Goal: Answer question/provide support: Share knowledge or assist other users

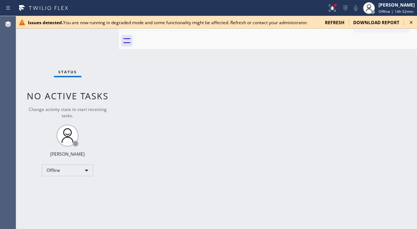
click at [411, 22] on icon at bounding box center [411, 22] width 9 height 9
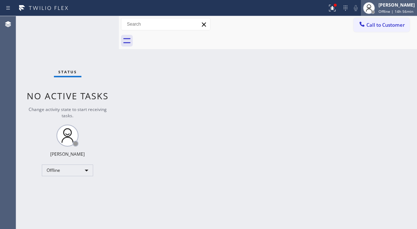
click at [380, 8] on div "[PERSON_NAME] Offline | 14h 56min" at bounding box center [397, 7] width 40 height 13
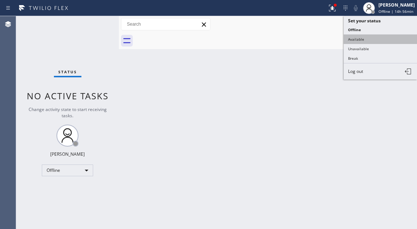
click at [363, 41] on button "Available" at bounding box center [380, 39] width 73 height 10
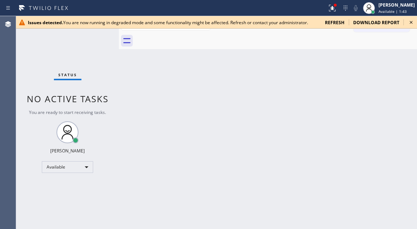
click at [411, 22] on icon at bounding box center [411, 22] width 3 height 3
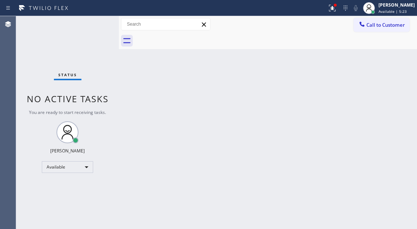
click at [400, 59] on div "Back to Dashboard Change Sender ID Customers Technicians Select a contact Outbo…" at bounding box center [268, 122] width 298 height 213
click at [337, 9] on icon at bounding box center [332, 8] width 9 height 9
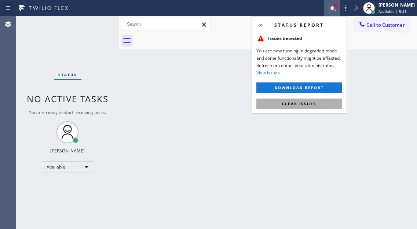
click at [319, 104] on button "Clear issues" at bounding box center [299, 104] width 86 height 10
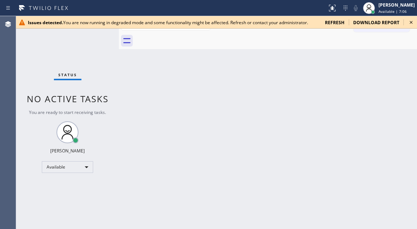
click at [413, 22] on icon at bounding box center [411, 22] width 9 height 9
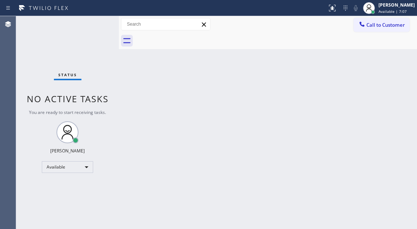
click at [87, 27] on div "Status No active tasks You are ready to start receiving tasks. [PERSON_NAME]" at bounding box center [67, 122] width 103 height 213
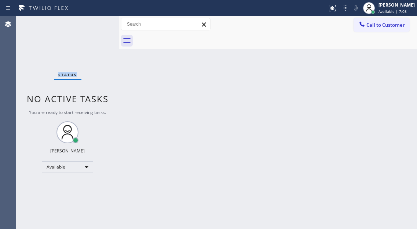
click at [87, 27] on div "Status No active tasks You are ready to start receiving tasks. [PERSON_NAME]" at bounding box center [67, 122] width 103 height 213
click at [92, 25] on div "Status No active tasks You are ready to start receiving tasks. [PERSON_NAME]" at bounding box center [67, 122] width 103 height 213
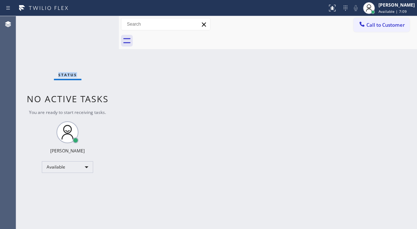
click at [92, 25] on div "Status No active tasks You are ready to start receiving tasks. [PERSON_NAME]" at bounding box center [67, 122] width 103 height 213
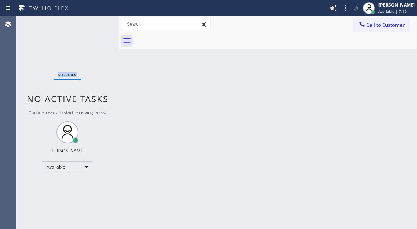
click at [92, 25] on div "Status No active tasks You are ready to start receiving tasks. [PERSON_NAME]" at bounding box center [67, 122] width 103 height 213
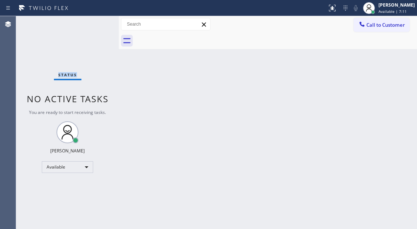
click at [92, 25] on div "Status No active tasks You are ready to start receiving tasks. [PERSON_NAME]" at bounding box center [67, 122] width 103 height 213
click at [95, 24] on div "Status No active tasks You are ready to start receiving tasks. [PERSON_NAME]" at bounding box center [67, 122] width 103 height 213
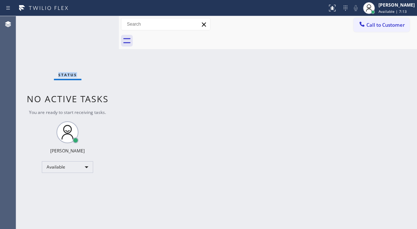
click at [96, 23] on div "Status No active tasks You are ready to start receiving tasks. [PERSON_NAME]" at bounding box center [67, 122] width 103 height 213
click at [102, 24] on div "Status No active tasks You are ready to start receiving tasks. [PERSON_NAME]" at bounding box center [67, 122] width 103 height 213
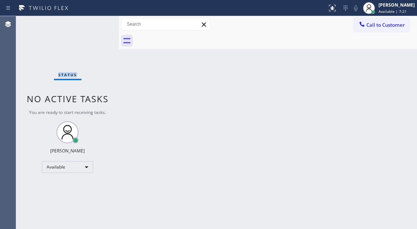
click at [102, 24] on div "Status No active tasks You are ready to start receiving tasks. [PERSON_NAME]" at bounding box center [67, 122] width 103 height 213
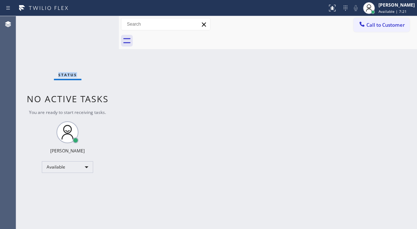
click at [102, 24] on div "Status No active tasks You are ready to start receiving tasks. [PERSON_NAME]" at bounding box center [67, 122] width 103 height 213
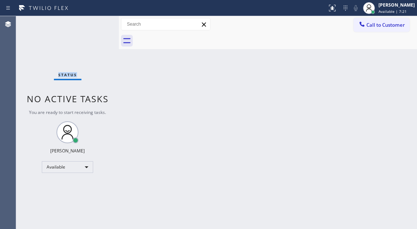
click at [102, 24] on div "Status No active tasks You are ready to start receiving tasks. [PERSON_NAME]" at bounding box center [67, 122] width 103 height 213
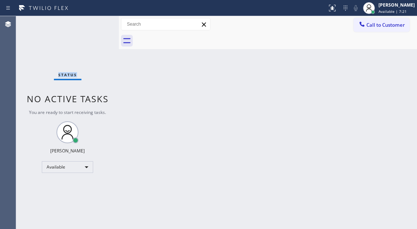
click at [102, 24] on div "Status No active tasks You are ready to start receiving tasks. [PERSON_NAME]" at bounding box center [67, 122] width 103 height 213
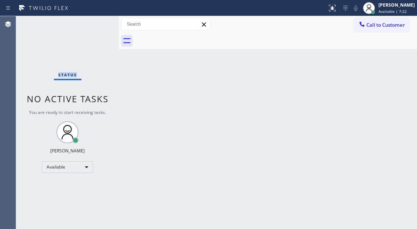
click at [102, 24] on div "Status No active tasks You are ready to start receiving tasks. [PERSON_NAME]" at bounding box center [67, 122] width 103 height 213
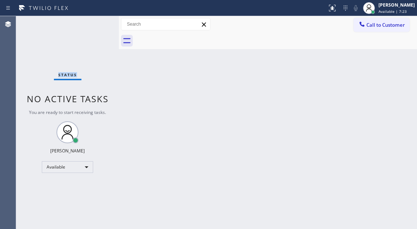
click at [102, 24] on div "Status No active tasks You are ready to start receiving tasks. [PERSON_NAME]" at bounding box center [67, 122] width 103 height 213
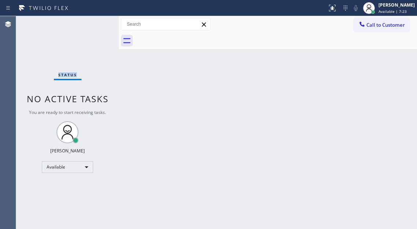
click at [102, 24] on div "Status No active tasks You are ready to start receiving tasks. [PERSON_NAME]" at bounding box center [67, 122] width 103 height 213
click at [91, 24] on div "Status No active tasks You are ready to start receiving tasks. [PERSON_NAME]" at bounding box center [67, 122] width 103 height 213
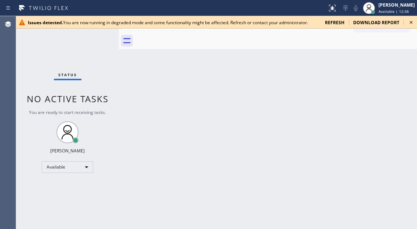
click at [411, 22] on icon at bounding box center [411, 22] width 3 height 3
click at [410, 25] on icon at bounding box center [411, 22] width 9 height 9
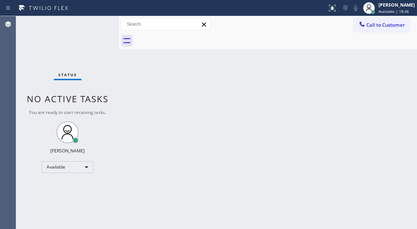
click at [98, 27] on div "Status No active tasks You are ready to start receiving tasks. [PERSON_NAME]" at bounding box center [67, 122] width 103 height 213
click at [98, 26] on div "Status No active tasks You are ready to start receiving tasks. [PERSON_NAME]" at bounding box center [67, 122] width 103 height 213
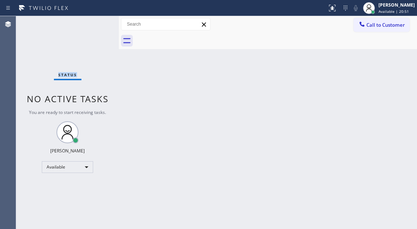
click at [98, 26] on div "Status No active tasks You are ready to start receiving tasks. [PERSON_NAME]" at bounding box center [67, 122] width 103 height 213
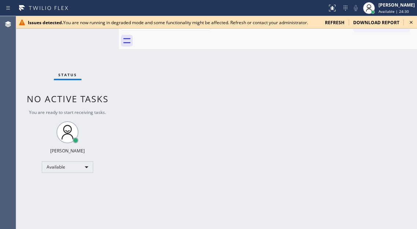
click at [410, 25] on icon at bounding box center [411, 22] width 9 height 9
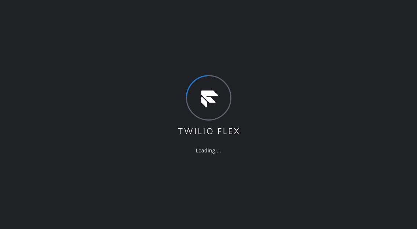
click at [393, 71] on div "Loading ..." at bounding box center [208, 114] width 417 height 229
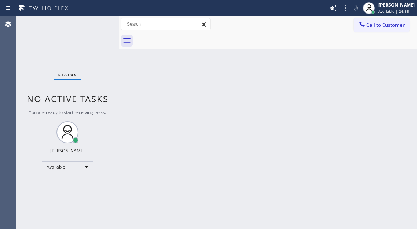
click at [396, 111] on div "Back to Dashboard Change Sender ID Customers Technicians Select a contact Outbo…" at bounding box center [268, 122] width 298 height 213
click at [95, 20] on div "Status No active tasks You are ready to start receiving tasks. [PERSON_NAME]" at bounding box center [67, 122] width 103 height 213
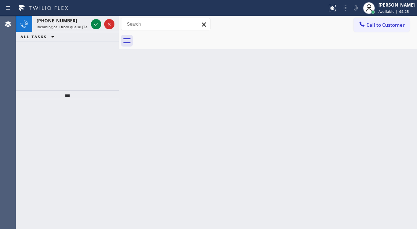
click at [95, 20] on icon at bounding box center [96, 24] width 9 height 9
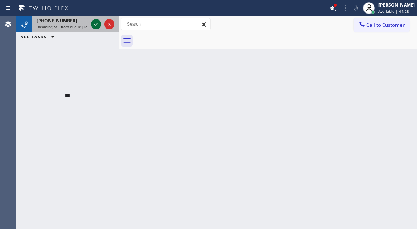
click at [93, 28] on icon at bounding box center [96, 24] width 9 height 9
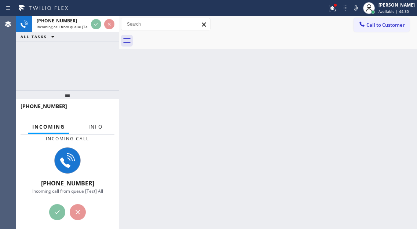
click at [88, 128] on button "Info" at bounding box center [95, 127] width 23 height 14
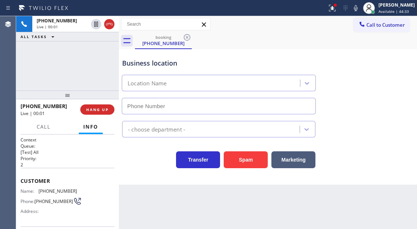
type input "(609) 552-8107"
click at [54, 192] on span "(609) 328-2177" at bounding box center [58, 192] width 39 height 6
copy span "(609) 328-2177"
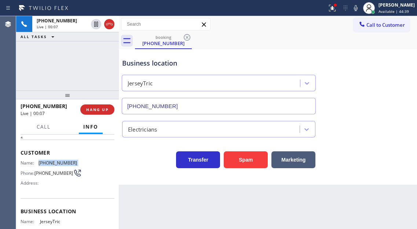
scroll to position [73, 0]
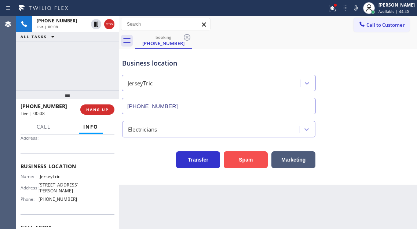
click at [243, 163] on button "Spam" at bounding box center [246, 160] width 44 height 17
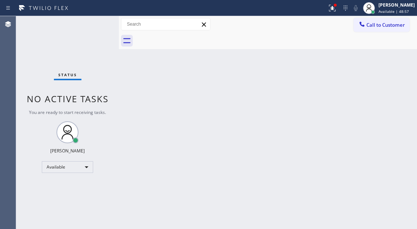
click at [103, 24] on div "Status No active tasks You are ready to start receiving tasks. [PERSON_NAME]" at bounding box center [67, 122] width 103 height 213
click at [338, 14] on button at bounding box center [332, 8] width 16 height 16
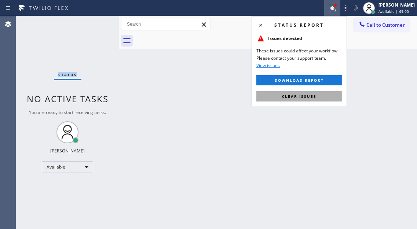
click at [316, 101] on button "Clear issues" at bounding box center [299, 96] width 86 height 10
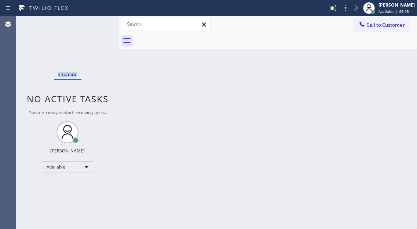
click at [95, 32] on div "Status No active tasks You are ready to start receiving tasks. [PERSON_NAME]" at bounding box center [67, 122] width 103 height 213
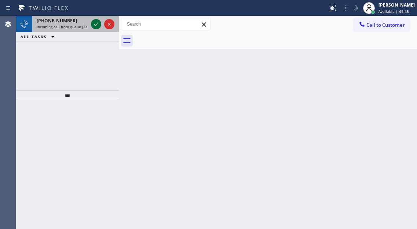
click at [95, 21] on icon at bounding box center [96, 24] width 9 height 9
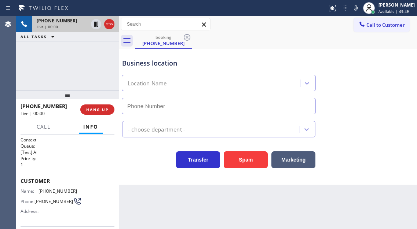
type input "(213) 460-0809"
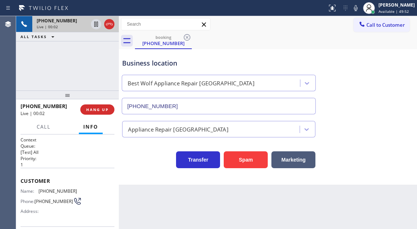
click at [54, 190] on span "(703) 608-2143" at bounding box center [58, 192] width 39 height 6
copy span "(703) 608-2143"
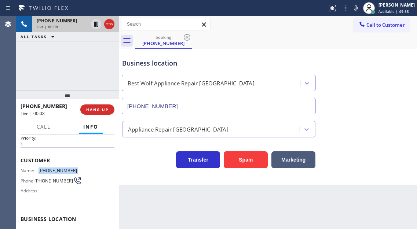
scroll to position [73, 0]
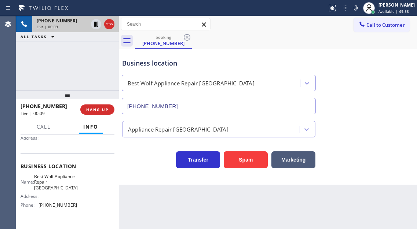
click at [61, 185] on span "Best Wolf Appliance Repair Palm Springs" at bounding box center [56, 182] width 44 height 17
copy span "Best Wolf Appliance Repair Palm Springs"
click at [102, 80] on div "+17036082143 Live | 00:31 ALL TASKS ALL TASKS ACTIVE TASKS TASKS IN WRAP UP" at bounding box center [67, 53] width 103 height 74
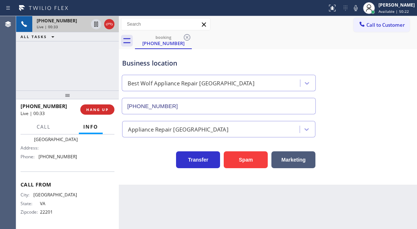
scroll to position [125, 0]
click at [59, 160] on div "Name: Best Wolf Appliance Repair Palm Springs Address: Phone: (213) 460-0809" at bounding box center [49, 143] width 57 height 37
click at [58, 160] on div "Name: Best Wolf Appliance Repair Palm Springs Address: Phone: (213) 460-0809" at bounding box center [49, 143] width 57 height 37
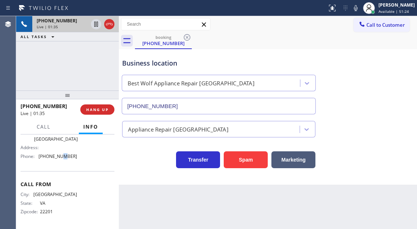
click at [58, 160] on div "Name: Best Wolf Appliance Repair Palm Springs Address: Phone: (213) 460-0809" at bounding box center [49, 143] width 57 height 37
click at [250, 57] on div "Business location Best Wolf Appliance Repair Palm Springs (213) 460-0809" at bounding box center [219, 82] width 196 height 63
click at [94, 27] on icon at bounding box center [96, 24] width 9 height 9
click at [97, 24] on icon at bounding box center [96, 24] width 5 height 5
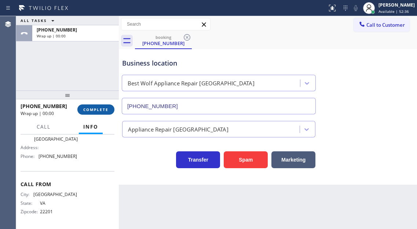
click at [105, 109] on span "COMPLETE" at bounding box center [95, 109] width 25 height 5
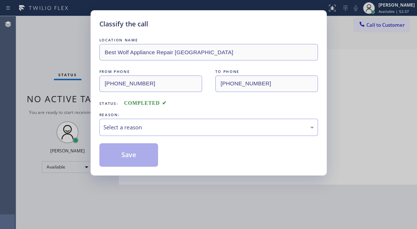
click at [105, 109] on div "LOCATION NAME Best Wolf Appliance Repair Palm Springs FROM PHONE (703) 608-2143…" at bounding box center [208, 101] width 219 height 131
click at [155, 129] on div "Select a reason" at bounding box center [208, 127] width 211 height 8
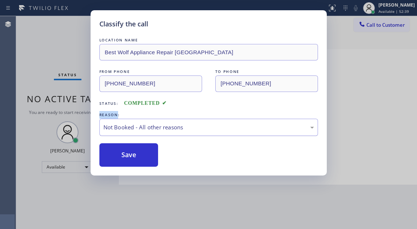
click at [145, 158] on button "Save" at bounding box center [128, 154] width 59 height 23
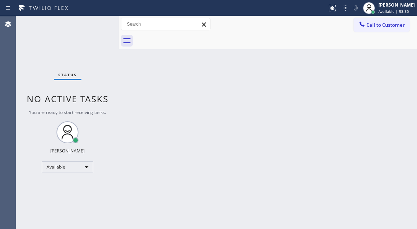
click at [97, 22] on div "Status No active tasks You are ready to start receiving tasks. [PERSON_NAME]" at bounding box center [67, 122] width 103 height 213
click at [385, 56] on div "Back to Dashboard Change Sender ID Customers Technicians Select a contact Outbo…" at bounding box center [268, 122] width 298 height 213
click at [99, 25] on div "Status No active tasks You are ready to start receiving tasks. [PERSON_NAME]" at bounding box center [67, 122] width 103 height 213
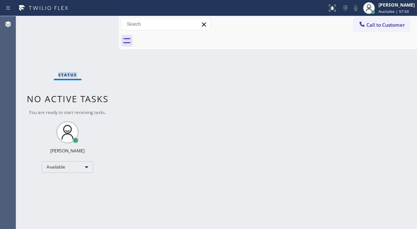
click at [99, 25] on div "Status No active tasks You are ready to start receiving tasks. [PERSON_NAME]" at bounding box center [67, 122] width 103 height 213
click at [101, 27] on div "Status No active tasks You are ready to start receiving tasks. [PERSON_NAME]" at bounding box center [67, 122] width 103 height 213
click at [104, 22] on div "Status No active tasks You are ready to start receiving tasks. [PERSON_NAME]" at bounding box center [67, 122] width 103 height 213
click at [98, 19] on div "Status No active tasks You are ready to start receiving tasks. [PERSON_NAME]" at bounding box center [67, 122] width 103 height 213
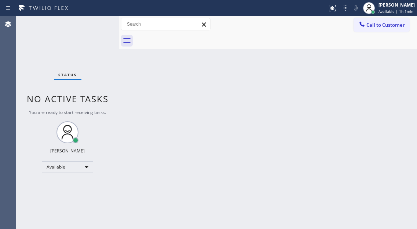
click at [97, 21] on div "Status No active tasks You are ready to start receiving tasks. [PERSON_NAME]" at bounding box center [67, 122] width 103 height 213
click at [384, 70] on div "Back to Dashboard Change Sender ID Customers Technicians Select a contact Outbo…" at bounding box center [268, 122] width 298 height 213
click at [96, 20] on div "Status No active tasks You are ready to start receiving tasks. [PERSON_NAME]" at bounding box center [67, 122] width 103 height 213
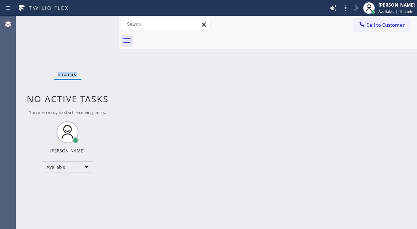
click at [96, 20] on div "Status No active tasks You are ready to start receiving tasks. [PERSON_NAME]" at bounding box center [67, 122] width 103 height 213
click at [103, 20] on div "Status No active tasks You are ready to start receiving tasks. [PERSON_NAME]" at bounding box center [67, 122] width 103 height 213
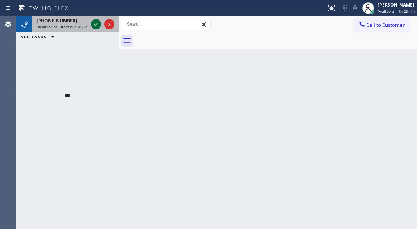
click at [95, 23] on icon at bounding box center [96, 24] width 9 height 9
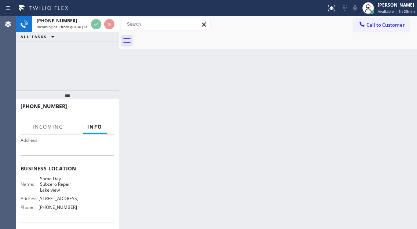
scroll to position [73, 0]
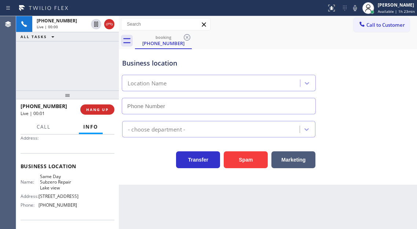
click at [49, 181] on span "Same Day Subzero Repair Lake view" at bounding box center [58, 182] width 37 height 17
type input "(773) 299-1595"
click at [49, 181] on span "Same Day Subzero Repair Lake view" at bounding box center [58, 182] width 37 height 17
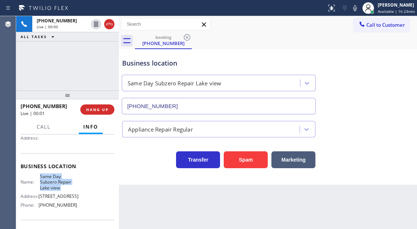
click at [49, 181] on span "Same Day Subzero Repair Lake view" at bounding box center [58, 182] width 37 height 17
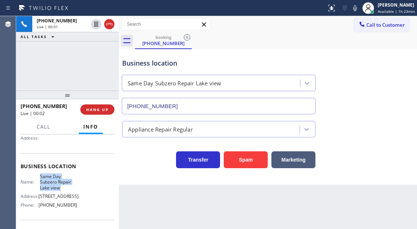
click at [49, 181] on span "Same Day Subzero Repair Lake view" at bounding box center [58, 182] width 37 height 17
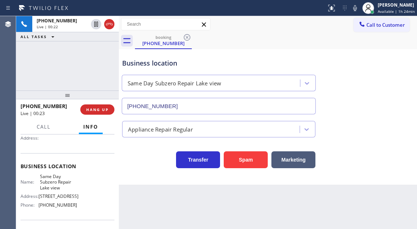
click at [388, 68] on div "Business location Same Day Subzero Repair Lake view (773) 299-1595" at bounding box center [268, 81] width 295 height 66
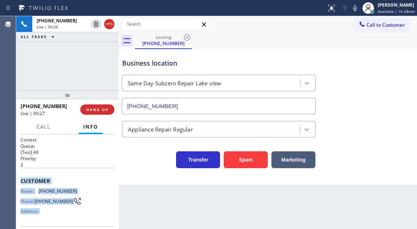
scroll to position [130, 0]
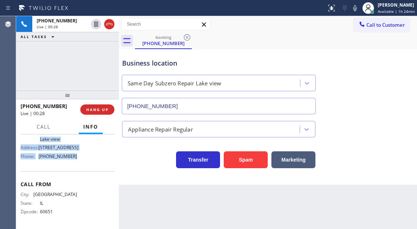
drag, startPoint x: 21, startPoint y: 181, endPoint x: 92, endPoint y: 166, distance: 72.8
click at [92, 166] on div "Context Queue: [Test] All Priority: 2 Customer Name: (773) 787-6393 Phone: (773…" at bounding box center [68, 121] width 94 height 212
copy div "Customer Name: (773) 787-6393 Phone: (773) 787-6393 Address: Business location …"
click at [99, 112] on span "HANG UP" at bounding box center [97, 109] width 22 height 5
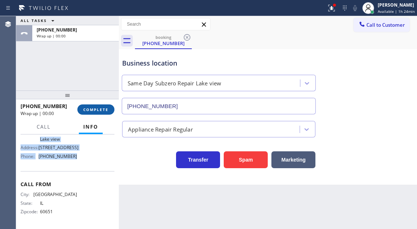
click at [99, 112] on span "COMPLETE" at bounding box center [95, 109] width 25 height 5
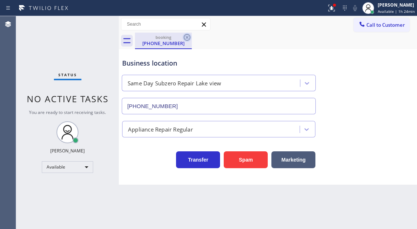
click at [187, 38] on icon at bounding box center [187, 37] width 7 height 7
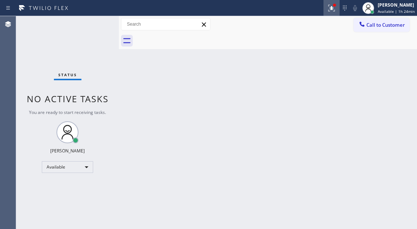
click at [339, 15] on button at bounding box center [332, 8] width 16 height 16
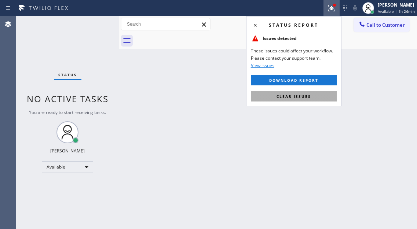
click at [305, 95] on span "Clear issues" at bounding box center [294, 96] width 34 height 5
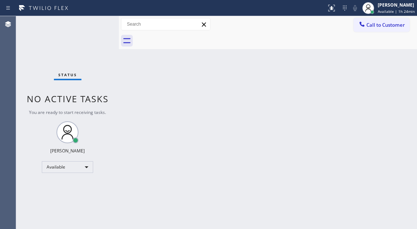
click at [92, 18] on div "Status No active tasks You are ready to start receiving tasks. [PERSON_NAME]" at bounding box center [67, 122] width 103 height 213
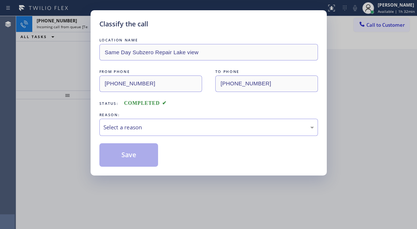
click at [173, 136] on div "LOCATION NAME Same Day Subzero Repair Lake view FROM PHONE (773) 787-6393 TO PH…" at bounding box center [208, 101] width 219 height 131
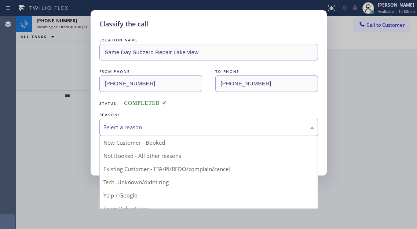
click at [151, 123] on div "Select a reason" at bounding box center [208, 127] width 219 height 17
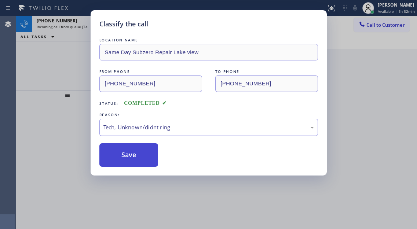
click at [135, 154] on button "Save" at bounding box center [128, 154] width 59 height 23
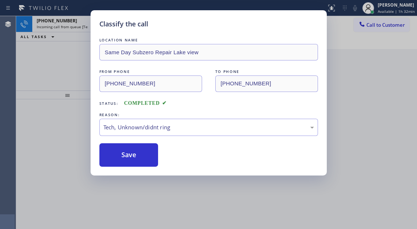
drag, startPoint x: 135, startPoint y: 154, endPoint x: 65, endPoint y: 76, distance: 104.7
click at [135, 154] on button "Save" at bounding box center [128, 154] width 59 height 23
click at [61, 69] on div "Classify the call LOCATION NAME Same Day Subzero Repair Lake view FROM PHONE (7…" at bounding box center [208, 114] width 417 height 229
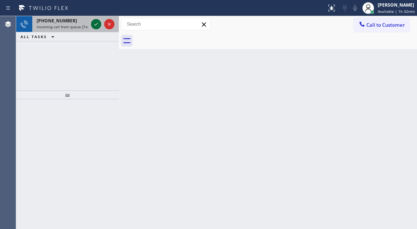
click at [91, 24] on div at bounding box center [96, 24] width 10 height 9
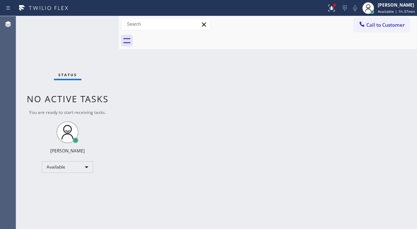
click at [92, 24] on div "Status No active tasks You are ready to start receiving tasks. [PERSON_NAME]" at bounding box center [67, 122] width 103 height 213
click at [96, 21] on div "Status No active tasks You are ready to start receiving tasks. [PERSON_NAME]" at bounding box center [67, 122] width 103 height 213
click at [95, 21] on div "Status No active tasks You are ready to start receiving tasks. [PERSON_NAME]" at bounding box center [67, 122] width 103 height 213
click at [97, 22] on div "Status No active tasks You are ready to start receiving tasks. [PERSON_NAME]" at bounding box center [67, 122] width 103 height 213
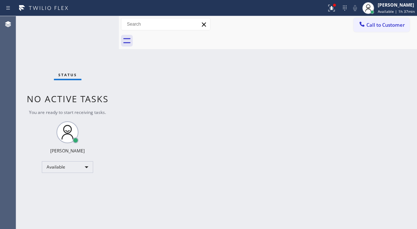
click at [96, 22] on div "Status No active tasks You are ready to start receiving tasks. [PERSON_NAME]" at bounding box center [67, 122] width 103 height 213
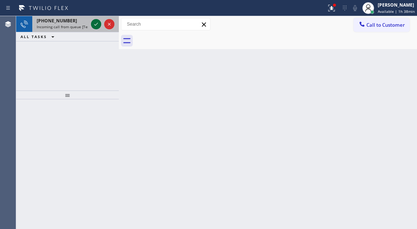
click at [96, 22] on icon at bounding box center [96, 24] width 9 height 9
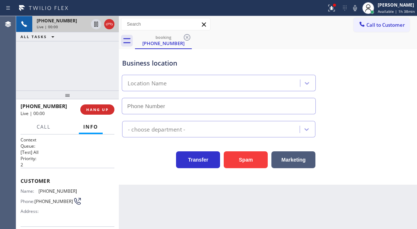
type input "(817) 482-5346"
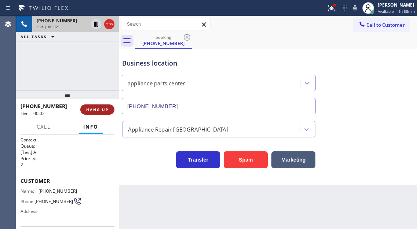
click at [92, 108] on span "HANG UP" at bounding box center [97, 109] width 22 height 5
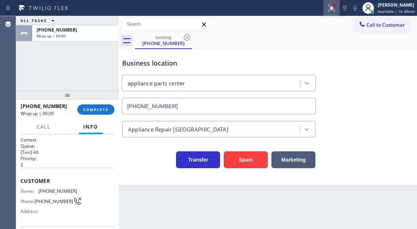
click at [334, 12] on icon at bounding box center [331, 8] width 9 height 9
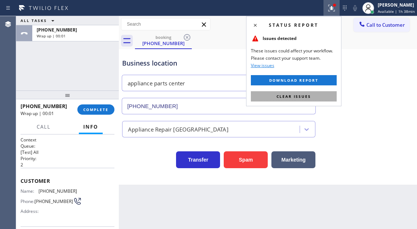
click at [319, 94] on button "Clear issues" at bounding box center [294, 96] width 86 height 10
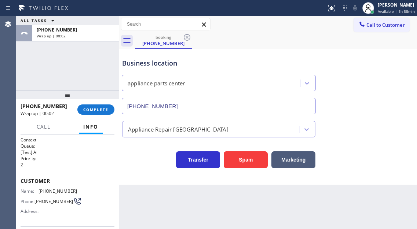
click at [100, 64] on div "ALL TASKS ALL TASKS ACTIVE TASKS TASKS IN WRAP UP +18176885420 Wrap up | 00:02" at bounding box center [67, 53] width 103 height 74
click at [393, 73] on div "Business location appliance parts center (817) 482-5346" at bounding box center [268, 81] width 295 height 66
click at [90, 67] on div "ALL TASKS ALL TASKS ACTIVE TASKS TASKS IN WRAP UP +18176885420 Wrap up | 00:14" at bounding box center [67, 53] width 103 height 74
click at [101, 110] on span "COMPLETE" at bounding box center [95, 109] width 25 height 5
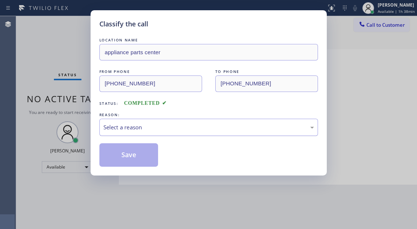
click at [136, 126] on div "Select a reason" at bounding box center [208, 127] width 211 height 8
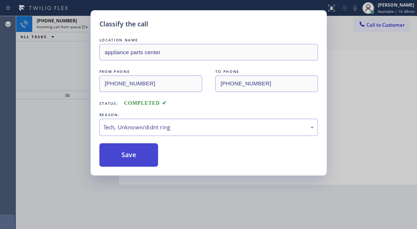
click at [128, 152] on button "Save" at bounding box center [128, 154] width 59 height 23
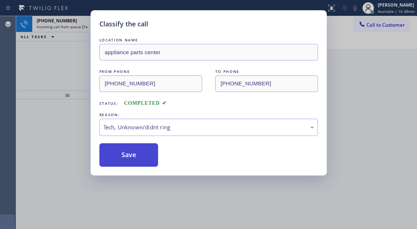
click at [128, 152] on button "Save" at bounding box center [128, 154] width 59 height 23
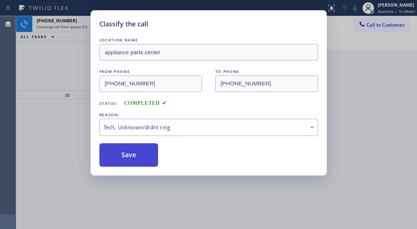
click at [128, 152] on button "Save" at bounding box center [128, 154] width 59 height 23
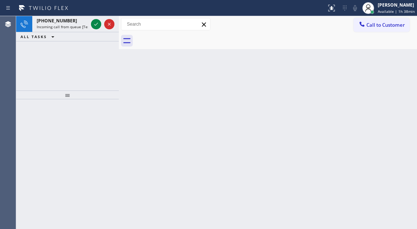
click at [128, 152] on div "Back to Dashboard Change Sender ID Customers Technicians Select a contact Outbo…" at bounding box center [268, 122] width 298 height 213
drag, startPoint x: 128, startPoint y: 152, endPoint x: 92, endPoint y: 91, distance: 71.1
click at [128, 153] on div "Back to Dashboard Change Sender ID Customers Technicians Select a contact Outbo…" at bounding box center [268, 122] width 298 height 213
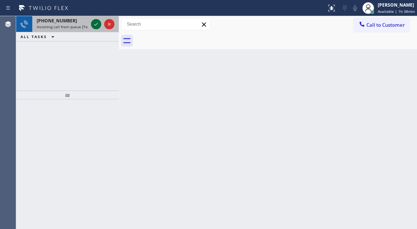
click at [95, 26] on icon at bounding box center [96, 24] width 9 height 9
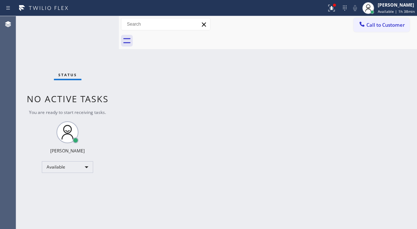
click at [94, 23] on div "Status No active tasks You are ready to start receiving tasks. [PERSON_NAME]" at bounding box center [67, 122] width 103 height 213
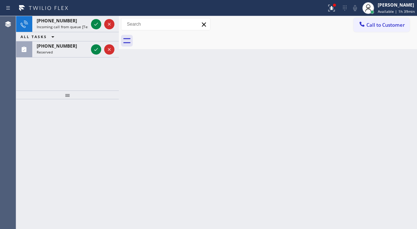
click at [94, 23] on icon at bounding box center [96, 24] width 9 height 9
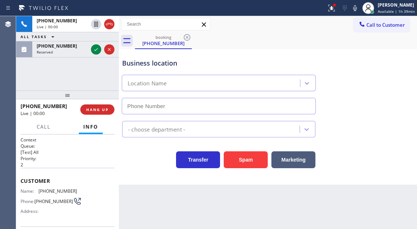
type input "(817) 482-5346"
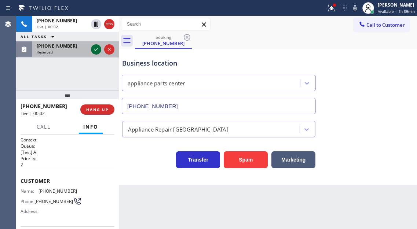
click at [92, 51] on icon at bounding box center [96, 49] width 9 height 9
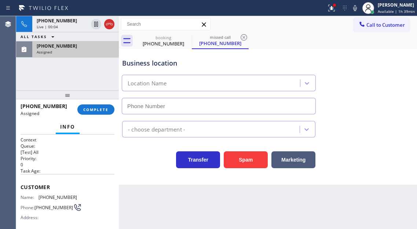
type input "(817) 482-5346"
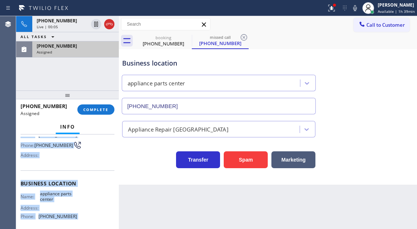
scroll to position [125, 0]
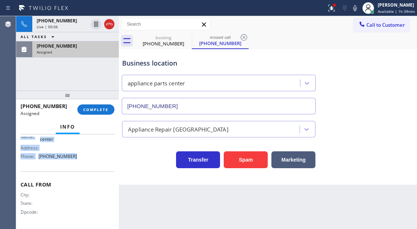
drag, startPoint x: 21, startPoint y: 185, endPoint x: 89, endPoint y: 164, distance: 71.3
click at [89, 164] on div "Context Queue: [Test] All Priority: 0 Task Age: Customer Name: (817) 688-5420 P…" at bounding box center [68, 120] width 94 height 213
copy div "Customer Name: (817) 688-5420 Phone: (817) 688-5420 Address: Business location …"
click at [99, 107] on button "COMPLETE" at bounding box center [95, 110] width 37 height 10
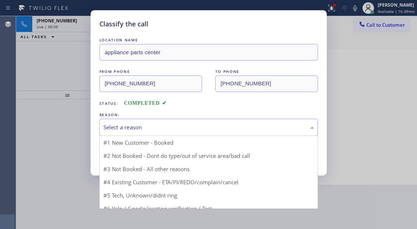
click at [157, 131] on div "Select a reason" at bounding box center [208, 127] width 211 height 8
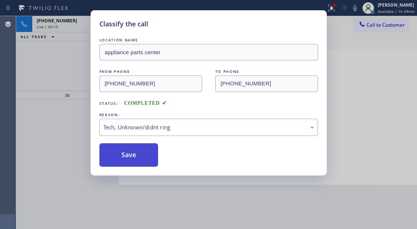
click at [141, 163] on button "Save" at bounding box center [128, 154] width 59 height 23
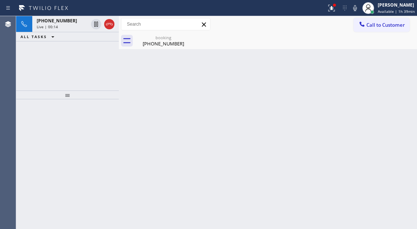
click at [173, 135] on div "Back to Dashboard Change Sender ID Customers Technicians Select a contact Outbo…" at bounding box center [268, 122] width 298 height 213
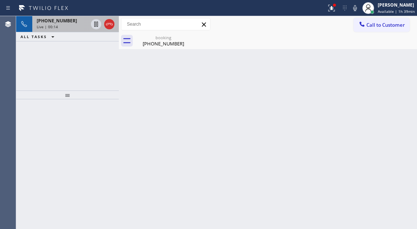
click at [57, 26] on span "Live | 00:14" at bounding box center [47, 26] width 21 height 5
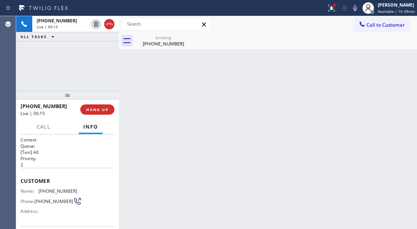
click at [43, 192] on span "(817) 688-5420" at bounding box center [58, 192] width 39 height 6
copy span "(817) 688-5420"
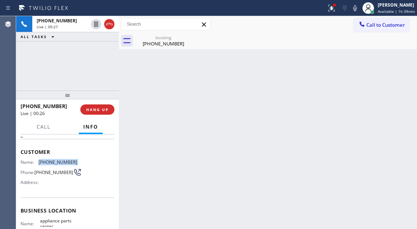
scroll to position [73, 0]
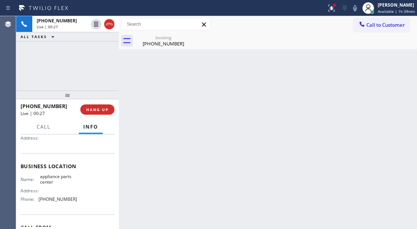
click at [54, 185] on span "appliance parts center" at bounding box center [58, 179] width 37 height 11
copy span "appliance parts center"
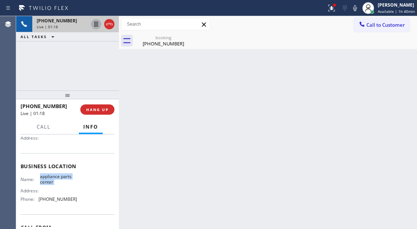
click at [95, 23] on icon at bounding box center [96, 24] width 4 height 5
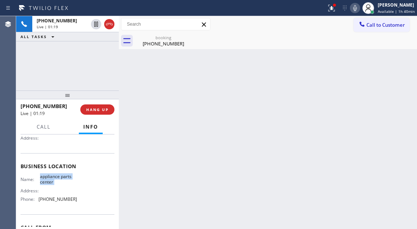
click at [360, 11] on icon at bounding box center [355, 8] width 9 height 9
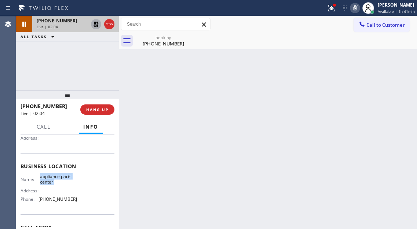
click at [95, 24] on icon at bounding box center [96, 24] width 9 height 9
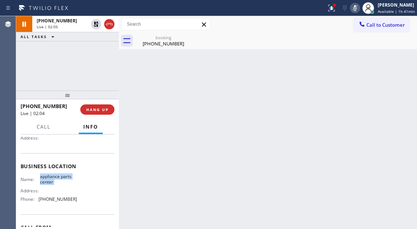
click at [357, 8] on icon at bounding box center [355, 8] width 4 height 6
click at [333, 8] on icon at bounding box center [330, 7] width 4 height 5
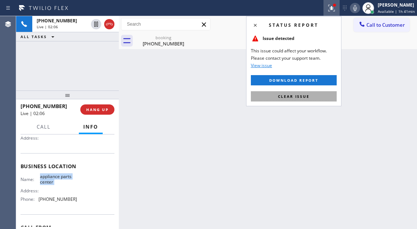
click at [315, 96] on button "Clear issue" at bounding box center [294, 96] width 86 height 10
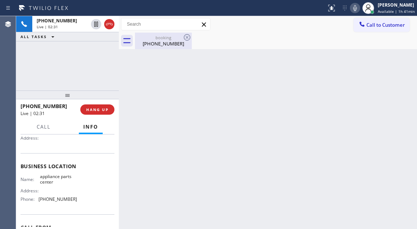
click at [167, 40] on div "booking" at bounding box center [163, 38] width 55 height 6
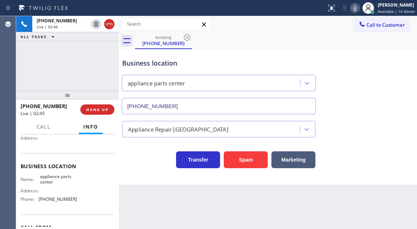
click at [81, 73] on div "+18176885420 Live | 02:46 ALL TASKS ALL TASKS ACTIVE TASKS TASKS IN WRAP UP" at bounding box center [67, 53] width 103 height 74
click at [104, 113] on button "HANG UP" at bounding box center [97, 110] width 34 height 10
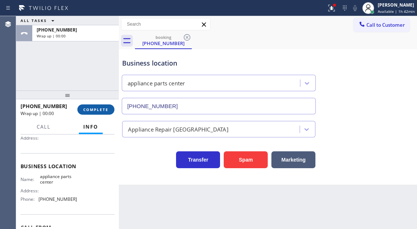
click at [104, 113] on button "COMPLETE" at bounding box center [95, 110] width 37 height 10
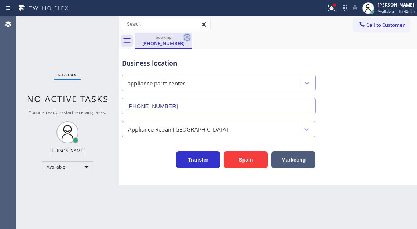
click at [189, 35] on icon at bounding box center [187, 37] width 7 height 7
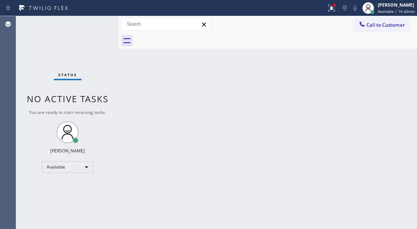
click at [100, 19] on div "Status No active tasks You are ready to start receiving tasks. [PERSON_NAME]" at bounding box center [67, 122] width 103 height 213
click at [99, 24] on div "Status No active tasks You are ready to start receiving tasks. [PERSON_NAME]" at bounding box center [67, 122] width 103 height 213
click at [91, 33] on div "Status No active tasks You are ready to start receiving tasks. [PERSON_NAME]" at bounding box center [67, 122] width 103 height 213
click at [98, 23] on div "Status No active tasks You are ready to start receiving tasks. [PERSON_NAME]" at bounding box center [67, 122] width 103 height 213
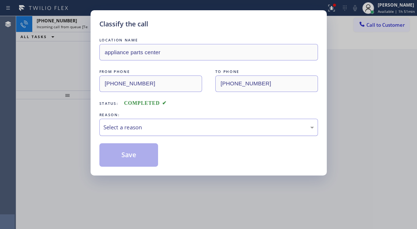
click at [164, 131] on div "Select a reason" at bounding box center [208, 127] width 211 height 8
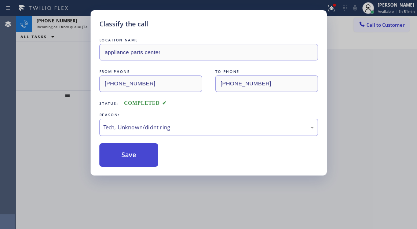
click at [129, 155] on button "Save" at bounding box center [128, 154] width 59 height 23
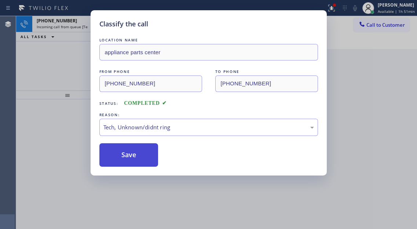
click at [129, 155] on button "Save" at bounding box center [128, 154] width 59 height 23
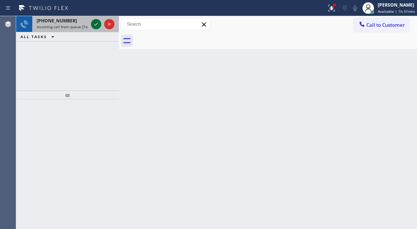
click at [97, 21] on icon at bounding box center [96, 24] width 9 height 9
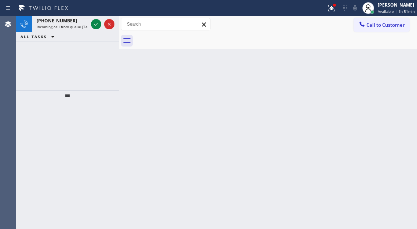
click at [96, 24] on icon at bounding box center [96, 24] width 9 height 9
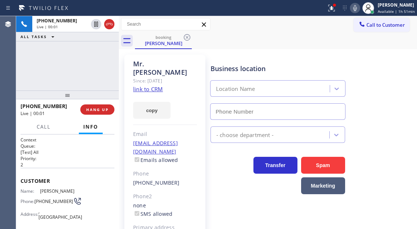
type input "(561) 767-8595"
click at [149, 85] on link "link to CRM" at bounding box center [148, 88] width 30 height 7
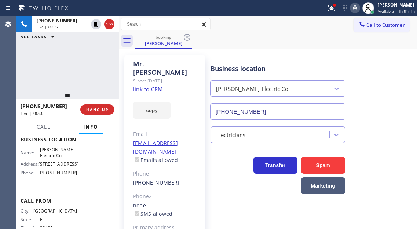
scroll to position [110, 0]
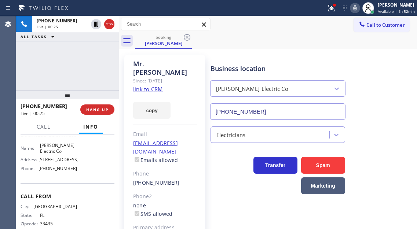
click at [82, 83] on div "+15615094002 Live | 00:25 ALL TASKS ALL TASKS ACTIVE TASKS TASKS IN WRAP UP" at bounding box center [67, 53] width 103 height 74
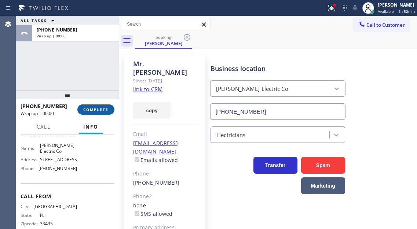
click at [88, 113] on button "COMPLETE" at bounding box center [95, 110] width 37 height 10
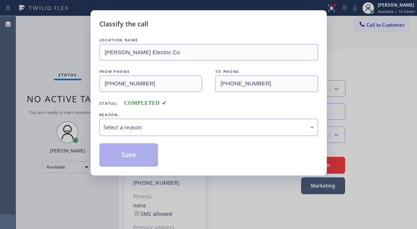
click at [161, 136] on div "LOCATION NAME Bowles Electric Co FROM PHONE (561) 509-4002 TO PHONE (561) 767-8…" at bounding box center [208, 101] width 219 height 131
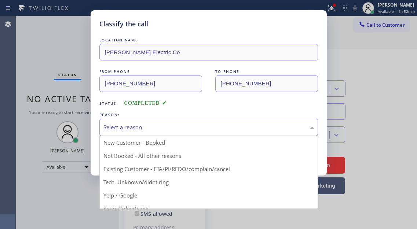
click at [161, 129] on div "Select a reason" at bounding box center [208, 127] width 211 height 8
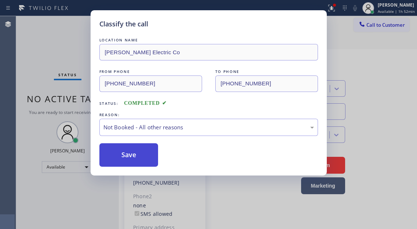
click at [143, 153] on button "Save" at bounding box center [128, 154] width 59 height 23
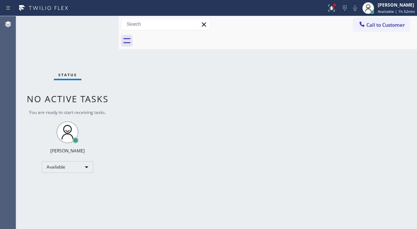
click at [91, 24] on div "Status No active tasks You are ready to start receiving tasks. [PERSON_NAME]" at bounding box center [67, 122] width 103 height 213
click at [91, 30] on div "Status No active tasks You are ready to start receiving tasks. [PERSON_NAME]" at bounding box center [67, 122] width 103 height 213
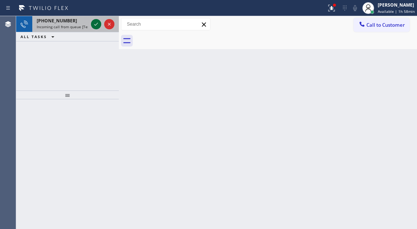
click at [95, 24] on icon at bounding box center [96, 24] width 9 height 9
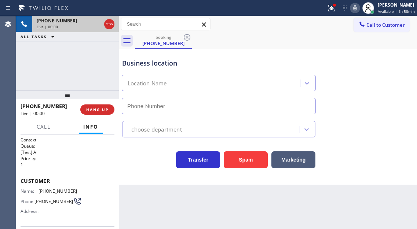
type input "(203) 769-7380"
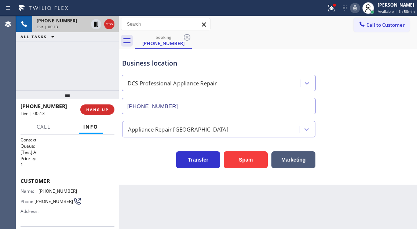
click at [54, 191] on span "(312) 543-1806" at bounding box center [58, 192] width 39 height 6
copy span "(312) 543-1806"
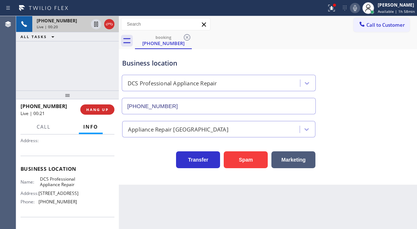
scroll to position [73, 0]
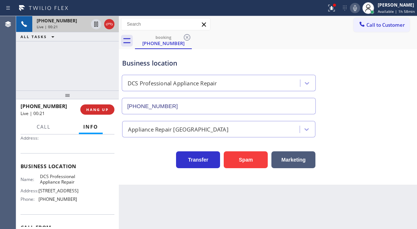
click at [45, 184] on span "DCS Professional Appliance Repair" at bounding box center [58, 179] width 37 height 11
copy span "DCS Professional Appliance Repair"
click at [59, 204] on div "Name: DCS Professional Appliance Repair Address: 11 South Ave Phone: (203) 769-…" at bounding box center [49, 190] width 57 height 32
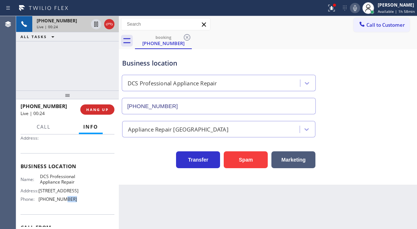
click at [59, 204] on div "Name: DCS Professional Appliance Repair Address: 11 South Ave Phone: (203) 769-…" at bounding box center [49, 190] width 57 height 32
copy span "(203) 769-7380"
click at [114, 182] on div "Context Queue: [Test] All Priority: 1 Customer Name: (312) 543-1806 Phone: (312…" at bounding box center [67, 182] width 103 height 95
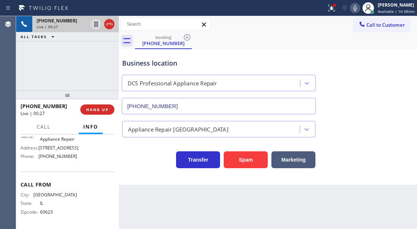
scroll to position [125, 0]
click at [97, 110] on span "HANG UP" at bounding box center [97, 109] width 22 height 5
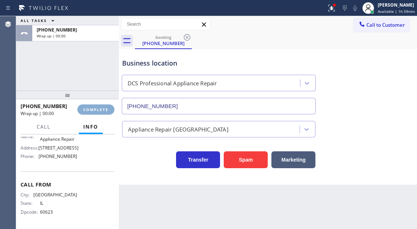
click at [97, 110] on span "COMPLETE" at bounding box center [95, 109] width 25 height 5
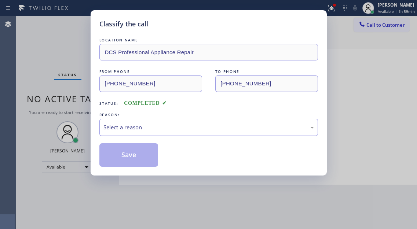
click at [97, 110] on div "Classify the call LOCATION NAME DCS Professional Appliance Repair FROM PHONE (3…" at bounding box center [209, 92] width 236 height 165
click at [239, 114] on div "REASON:" at bounding box center [208, 115] width 219 height 8
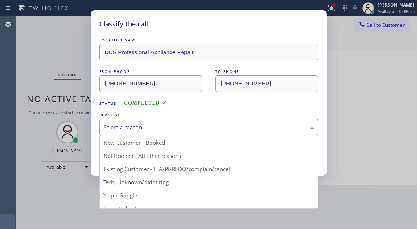
click at [237, 127] on div "Select a reason" at bounding box center [208, 127] width 211 height 8
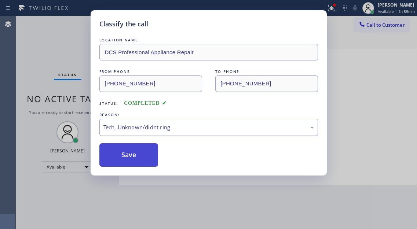
click at [151, 157] on button "Save" at bounding box center [128, 154] width 59 height 23
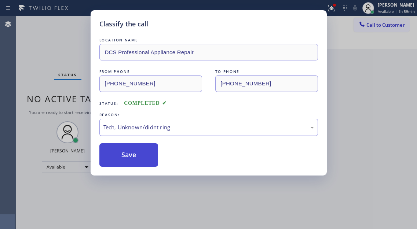
click at [151, 157] on button "Save" at bounding box center [128, 154] width 59 height 23
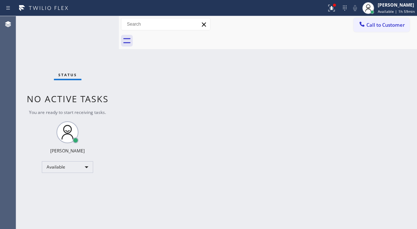
click at [97, 21] on div "Status No active tasks You are ready to start receiving tasks. [PERSON_NAME]" at bounding box center [67, 122] width 103 height 213
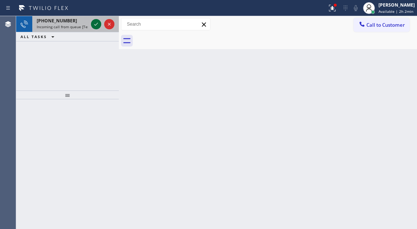
click at [97, 22] on icon at bounding box center [96, 24] width 9 height 9
click at [96, 25] on icon at bounding box center [96, 24] width 9 height 9
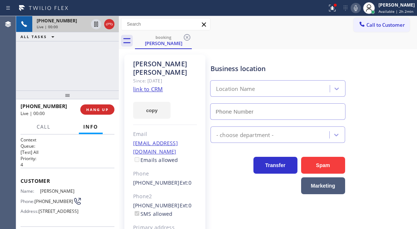
type input "(855) 731-4952"
click at [147, 85] on link "link to CRM" at bounding box center [148, 88] width 30 height 7
click at [41, 202] on span "(917) 846-0876" at bounding box center [53, 202] width 39 height 6
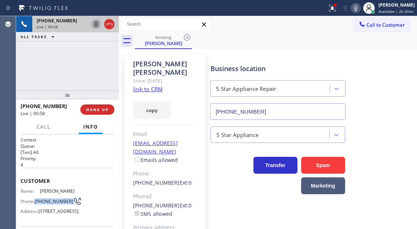
click at [94, 26] on icon at bounding box center [96, 24] width 4 height 5
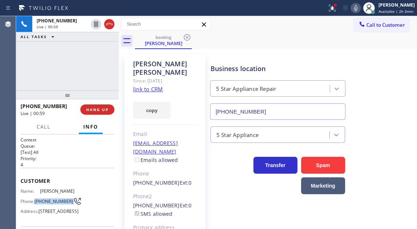
click at [360, 9] on icon at bounding box center [355, 8] width 9 height 9
click at [383, 65] on div "Business location 5 Star Appliance Repair (855) 731-4952" at bounding box center [312, 87] width 206 height 66
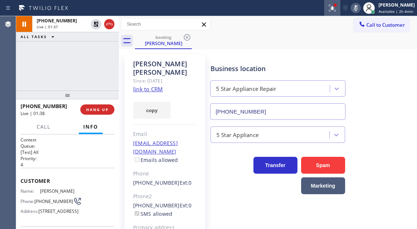
click at [335, 12] on button at bounding box center [332, 8] width 16 height 16
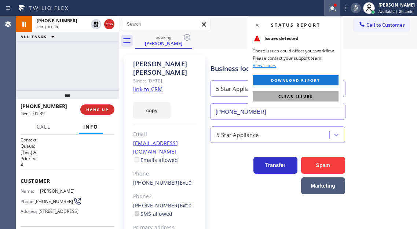
click at [322, 96] on button "Clear issues" at bounding box center [296, 96] width 86 height 10
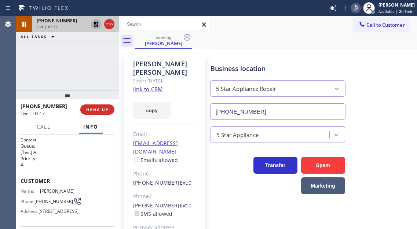
click at [98, 24] on icon at bounding box center [96, 24] width 9 height 9
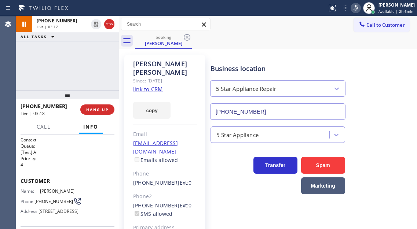
click at [358, 8] on icon at bounding box center [356, 8] width 4 height 6
click at [69, 50] on div "+19178460876 Live | 03:50 ALL TASKS ALL TASKS ACTIVE TASKS TASKS IN WRAP UP" at bounding box center [67, 53] width 103 height 74
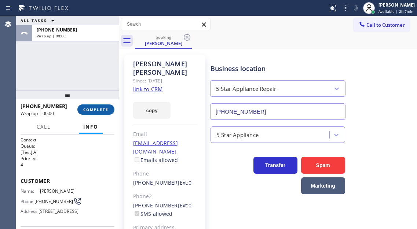
click at [106, 109] on span "COMPLETE" at bounding box center [95, 109] width 25 height 5
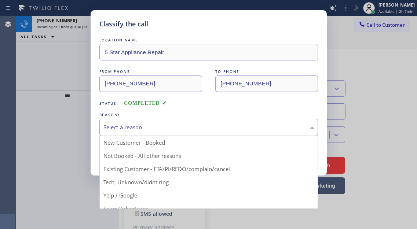
click at [165, 122] on div "Select a reason" at bounding box center [208, 127] width 219 height 17
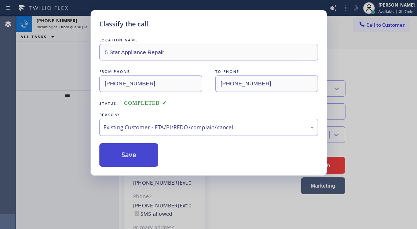
click at [149, 156] on button "Save" at bounding box center [128, 154] width 59 height 23
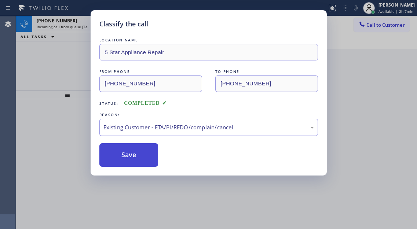
click at [149, 156] on button "Save" at bounding box center [128, 154] width 59 height 23
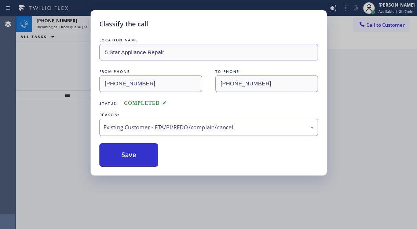
click at [74, 68] on div "Classify the call LOCATION NAME 5 Star Appliance Repair FROM PHONE (917) 846-08…" at bounding box center [208, 114] width 417 height 229
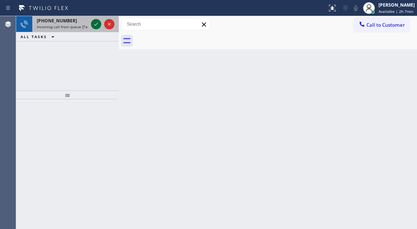
click at [96, 24] on icon at bounding box center [96, 24] width 9 height 9
click at [93, 23] on icon at bounding box center [96, 24] width 9 height 9
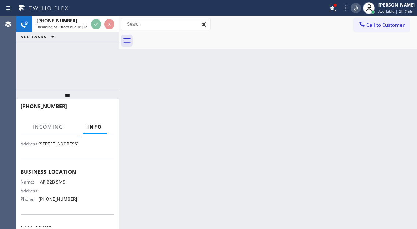
scroll to position [110, 0]
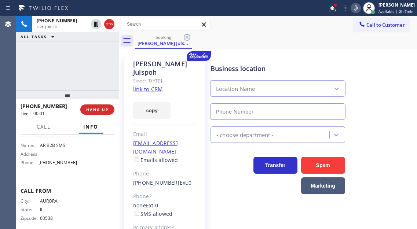
type input "(833) 692-2271"
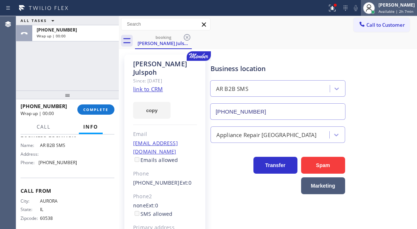
click at [374, 10] on icon at bounding box center [369, 8] width 9 height 9
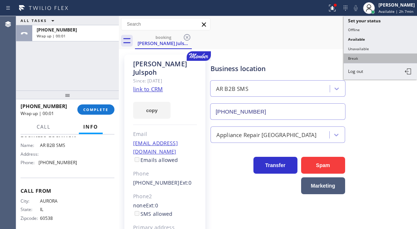
click at [365, 61] on button "Break" at bounding box center [380, 59] width 73 height 10
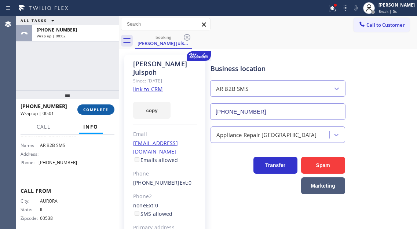
click at [105, 109] on span "COMPLETE" at bounding box center [95, 109] width 25 height 5
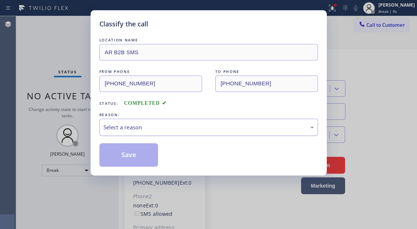
click at [150, 121] on div "Select a reason" at bounding box center [208, 127] width 219 height 17
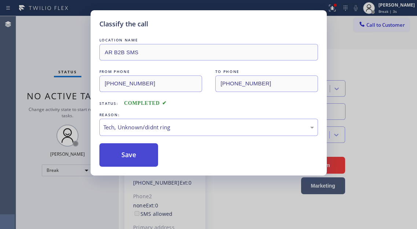
click at [138, 156] on button "Save" at bounding box center [128, 154] width 59 height 23
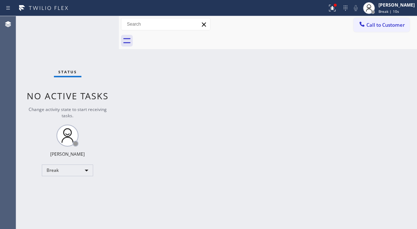
click at [388, 97] on div "Back to Dashboard Change Sender ID Customers Technicians Select a contact Outbo…" at bounding box center [268, 122] width 298 height 213
click at [79, 28] on div "Status No active tasks Change activity state to start receiving tasks. Esmael J…" at bounding box center [67, 122] width 103 height 213
click at [339, 13] on button at bounding box center [332, 8] width 16 height 16
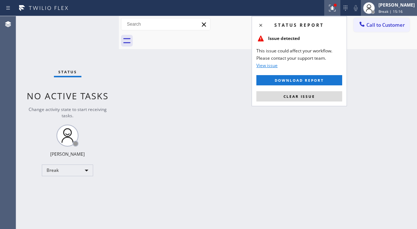
click at [390, 1] on div "Esmael Jarina Break | 15:16" at bounding box center [397, 7] width 40 height 13
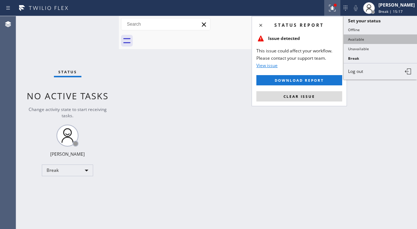
click at [378, 40] on button "Available" at bounding box center [380, 39] width 73 height 10
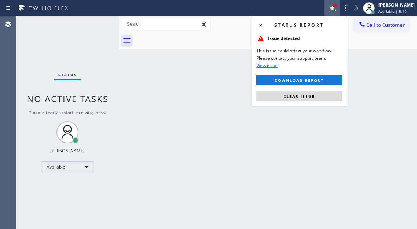
click at [404, 100] on div "Back to Dashboard Change Sender ID Customers Technicians Select a contact Outbo…" at bounding box center [268, 122] width 298 height 213
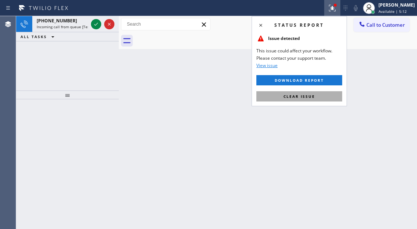
click at [326, 96] on button "Clear issue" at bounding box center [299, 96] width 86 height 10
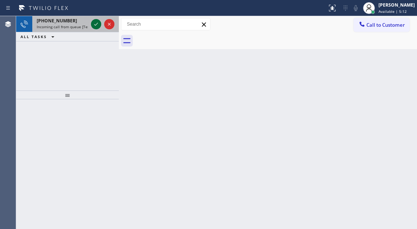
click at [94, 26] on icon at bounding box center [96, 24] width 9 height 9
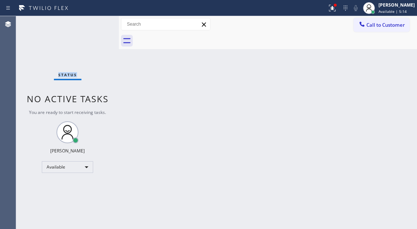
click at [94, 26] on div "Status No active tasks You are ready to start receiving tasks. [PERSON_NAME]" at bounding box center [67, 122] width 103 height 213
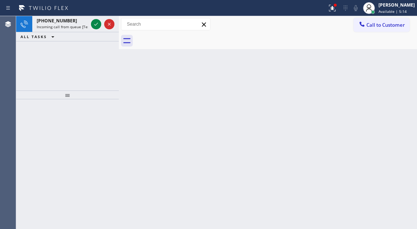
click at [94, 26] on icon at bounding box center [96, 24] width 9 height 9
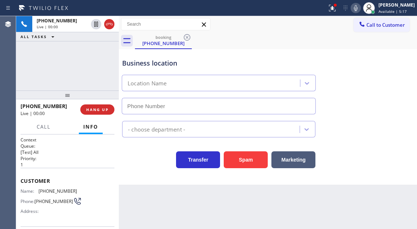
type input "(857) 355-0854"
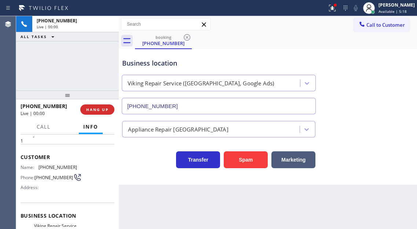
scroll to position [37, 0]
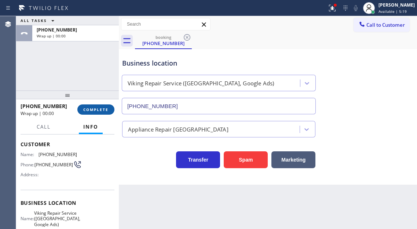
click at [97, 108] on span "COMPLETE" at bounding box center [95, 109] width 25 height 5
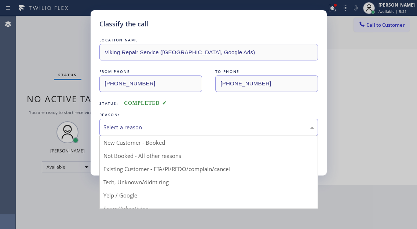
click at [163, 133] on div "Select a reason" at bounding box center [208, 127] width 219 height 17
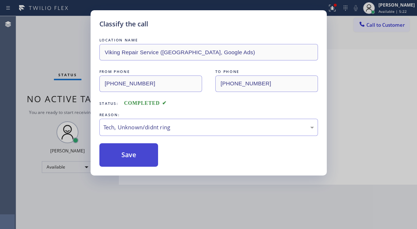
click at [153, 150] on button "Save" at bounding box center [128, 154] width 59 height 23
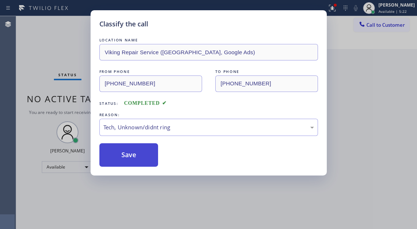
click at [153, 150] on button "Save" at bounding box center [128, 154] width 59 height 23
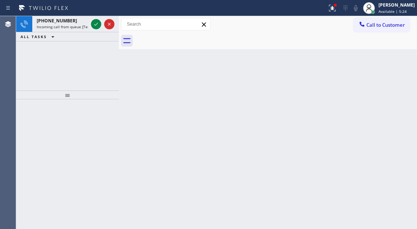
drag, startPoint x: 390, startPoint y: 44, endPoint x: 293, endPoint y: 42, distance: 96.9
click at [390, 44] on div at bounding box center [276, 41] width 282 height 17
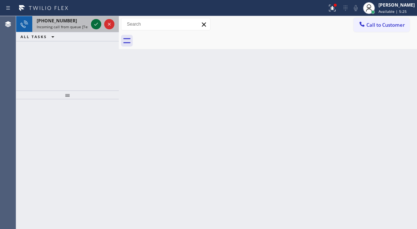
click at [96, 27] on icon at bounding box center [96, 24] width 9 height 9
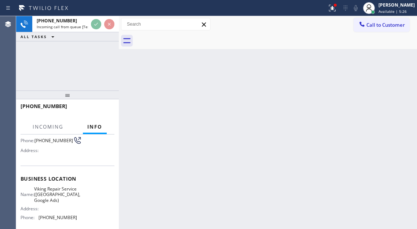
scroll to position [73, 0]
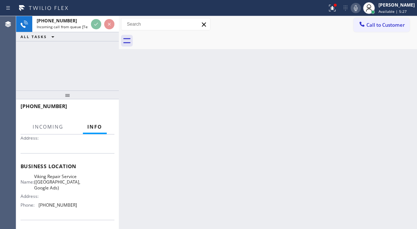
click at [46, 185] on span "Viking Repair Service (Boston, Google Ads)" at bounding box center [57, 182] width 46 height 17
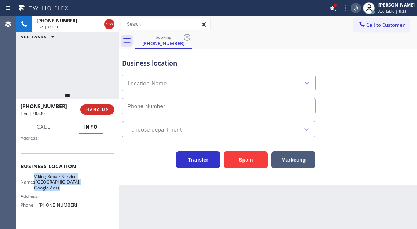
click at [46, 185] on span "Viking Repair Service (Boston, Google Ads)" at bounding box center [57, 182] width 46 height 17
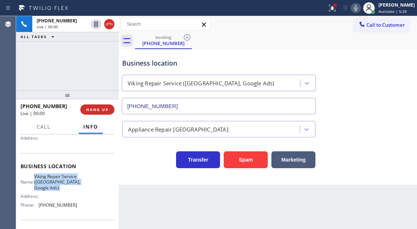
type input "(857) 355-0854"
click at [46, 185] on span "Viking Repair Service (Boston, Google Ads)" at bounding box center [57, 182] width 46 height 17
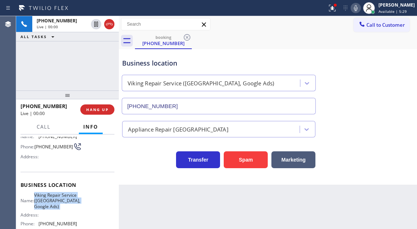
scroll to position [37, 0]
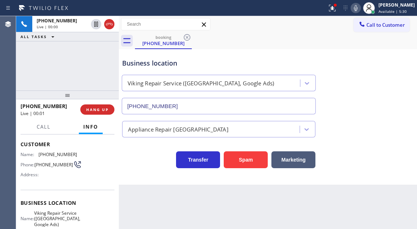
click at [44, 168] on span "(617) 991-5906" at bounding box center [53, 165] width 39 height 6
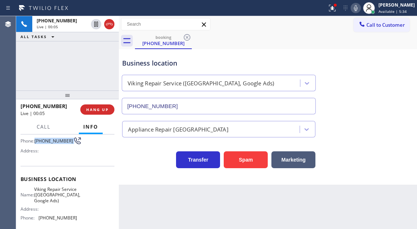
scroll to position [73, 0]
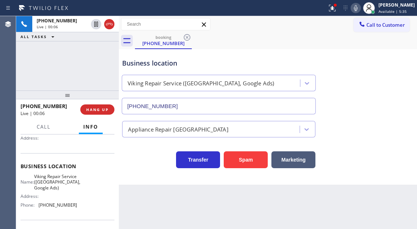
click at [60, 182] on span "Viking Repair Service (Boston, Google Ads)" at bounding box center [57, 182] width 46 height 17
click at [334, 8] on icon at bounding box center [331, 7] width 4 height 5
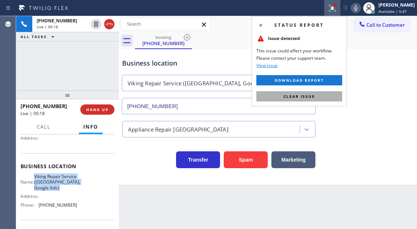
click at [333, 94] on button "Clear issue" at bounding box center [299, 96] width 86 height 10
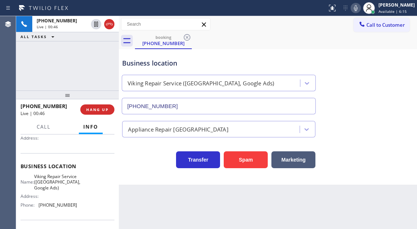
click at [138, 64] on div "Business location" at bounding box center [218, 63] width 193 height 10
click at [139, 65] on div "Business location" at bounding box center [218, 63] width 193 height 10
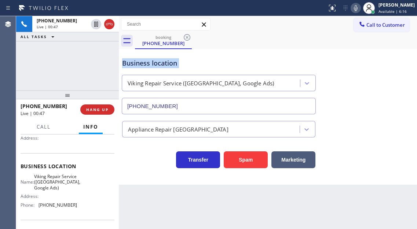
click at [139, 65] on div "Business location" at bounding box center [218, 63] width 193 height 10
click at [156, 64] on div "Business location" at bounding box center [218, 63] width 193 height 10
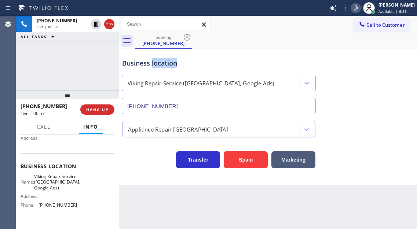
click at [156, 64] on div "Business location" at bounding box center [218, 63] width 193 height 10
click at [139, 64] on div "Business location" at bounding box center [218, 63] width 193 height 10
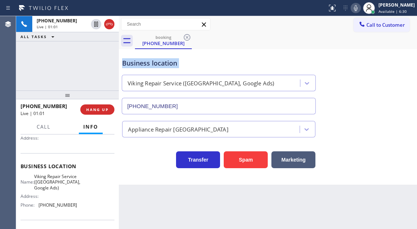
click at [139, 64] on div "Business location" at bounding box center [218, 63] width 193 height 10
click at [43, 62] on div "+16179915906 Live | 01:01 ALL TASKS ALL TASKS ACTIVE TASKS TASKS IN WRAP UP" at bounding box center [67, 53] width 103 height 74
click at [105, 111] on span "HANG UP" at bounding box center [97, 109] width 22 height 5
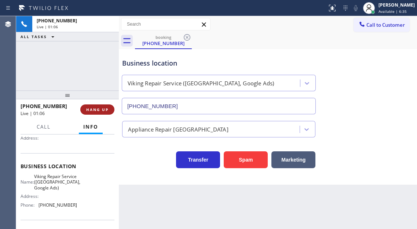
click at [105, 111] on span "HANG UP" at bounding box center [97, 109] width 22 height 5
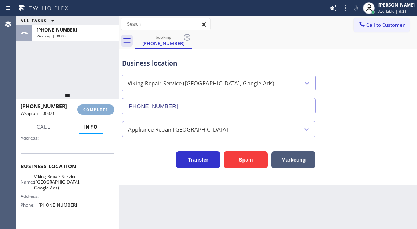
click at [105, 111] on span "COMPLETE" at bounding box center [95, 109] width 25 height 5
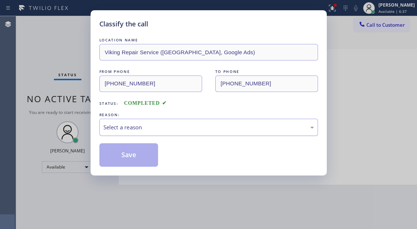
click at [143, 125] on div "Select a reason" at bounding box center [208, 127] width 211 height 8
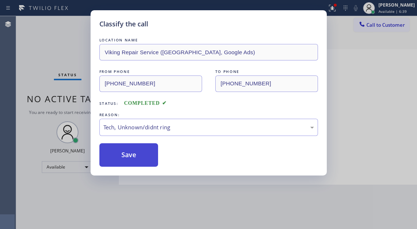
click at [130, 162] on button "Save" at bounding box center [128, 154] width 59 height 23
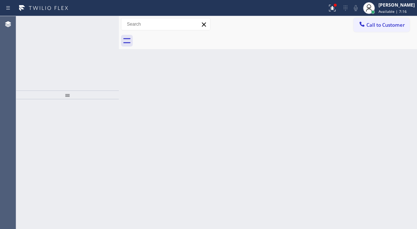
click at [94, 25] on icon at bounding box center [96, 24] width 9 height 9
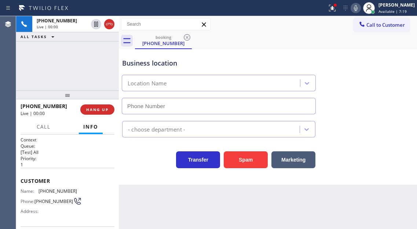
type input "(786) 565-6096"
click at [144, 63] on div "Business location" at bounding box center [218, 63] width 193 height 10
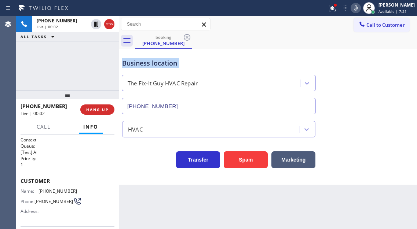
click at [144, 63] on div "Business location" at bounding box center [218, 63] width 193 height 10
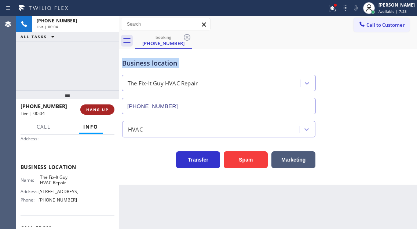
scroll to position [73, 0]
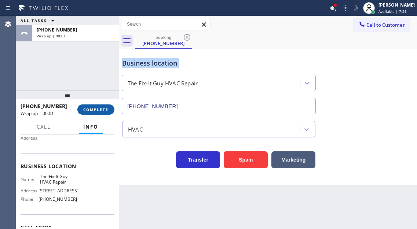
click at [105, 112] on span "COMPLETE" at bounding box center [95, 109] width 25 height 5
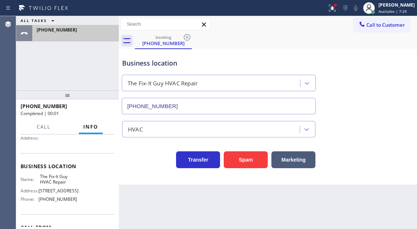
drag, startPoint x: 187, startPoint y: 35, endPoint x: 97, endPoint y: 35, distance: 90.3
click at [187, 35] on icon at bounding box center [187, 37] width 9 height 9
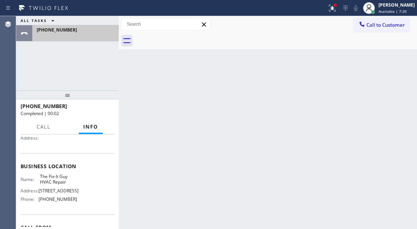
click at [79, 36] on div at bounding box center [76, 35] width 78 height 5
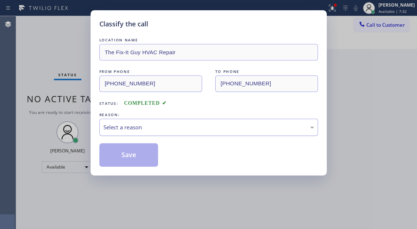
click at [205, 128] on div "Select a reason" at bounding box center [208, 127] width 211 height 8
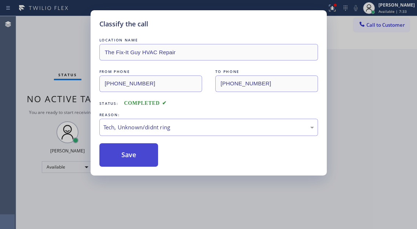
click at [142, 154] on button "Save" at bounding box center [128, 154] width 59 height 23
click at [142, 154] on div "Classify the call LOCATION NAME Best Wolf Appliance Repair Palm Springs FROM PH…" at bounding box center [216, 122] width 401 height 213
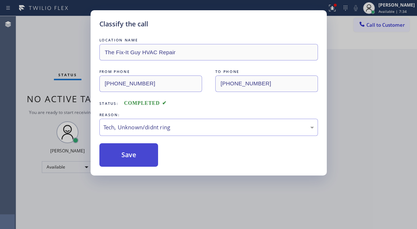
click at [142, 154] on div "Back to Dashboard Change Sender ID Customers Technicians Select a contact Outbo…" at bounding box center [268, 122] width 298 height 213
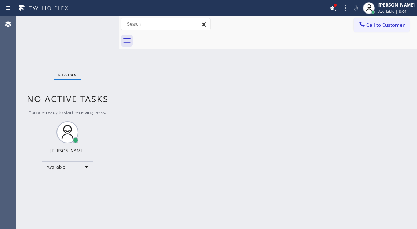
click at [393, 90] on div "Back to Dashboard Change Sender ID Customers Technicians Select a contact Outbo…" at bounding box center [268, 122] width 298 height 213
click at [94, 24] on div "Status No active tasks You are ready to start receiving tasks. [PERSON_NAME]" at bounding box center [67, 122] width 103 height 213
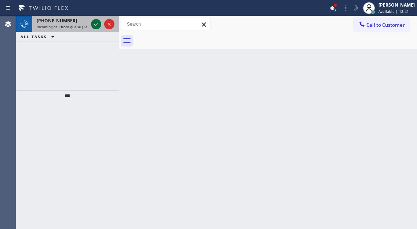
click at [94, 24] on icon at bounding box center [96, 24] width 9 height 9
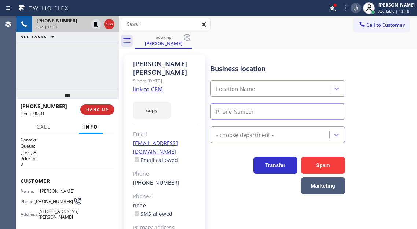
type input "(347) 284-6179"
click at [141, 85] on link "link to CRM" at bounding box center [148, 88] width 30 height 7
click at [67, 75] on div "+13477238524 Live | 00:09 ALL TASKS ALL TASKS ACTIVE TASKS TASKS IN WRAP UP" at bounding box center [67, 53] width 103 height 74
click at [62, 70] on div "+13477238524 Live | 00:48 ALL TASKS ALL TASKS ACTIVE TASKS TASKS IN WRAP UP" at bounding box center [67, 53] width 103 height 74
click at [95, 25] on icon at bounding box center [96, 24] width 9 height 9
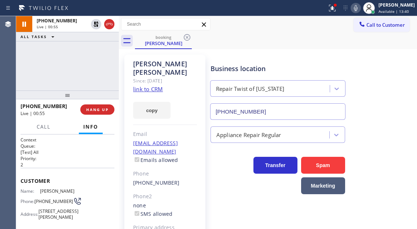
click at [358, 10] on icon at bounding box center [355, 8] width 9 height 9
drag, startPoint x: 395, startPoint y: 72, endPoint x: 387, endPoint y: 70, distance: 7.9
click at [395, 72] on div "Business location Repair Twist of New York (347) 284-6179" at bounding box center [312, 87] width 206 height 66
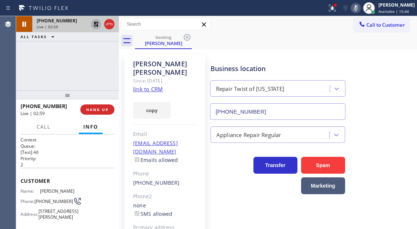
click at [92, 27] on icon at bounding box center [96, 24] width 9 height 9
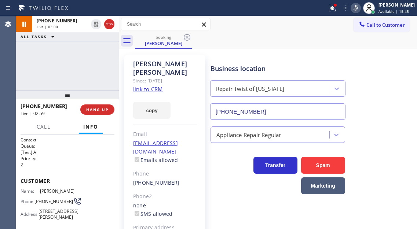
click at [358, 8] on icon at bounding box center [356, 8] width 4 height 6
click at [340, 10] on div at bounding box center [332, 8] width 16 height 9
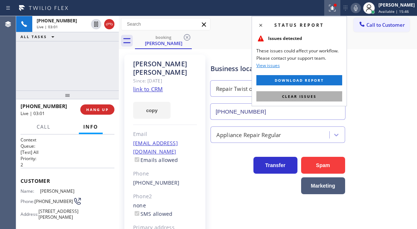
click at [312, 96] on span "Clear issues" at bounding box center [299, 96] width 34 height 5
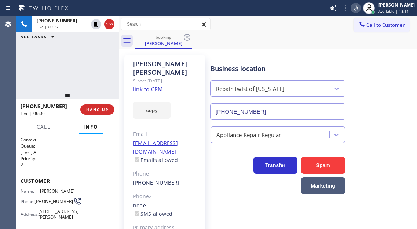
click at [389, 93] on div "Business location Repair Twist of New York (347) 284-6179" at bounding box center [312, 87] width 206 height 66
click at [386, 115] on div "Business location Repair Twist of New York (347) 284-6179" at bounding box center [312, 87] width 206 height 66
click at [394, 98] on div "Business location Repair Twist of New York (347) 284-6179" at bounding box center [312, 87] width 206 height 66
click at [81, 64] on div "+13477238524 Live | 06:37 ALL TASKS ALL TASKS ACTIVE TASKS TASKS IN WRAP UP" at bounding box center [67, 53] width 103 height 74
click at [101, 108] on span "HANG UP" at bounding box center [97, 109] width 22 height 5
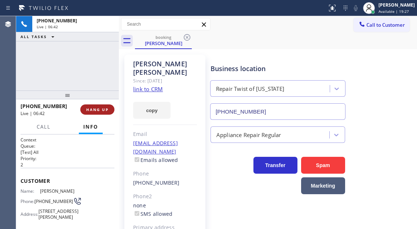
click at [101, 108] on span "HANG UP" at bounding box center [97, 109] width 22 height 5
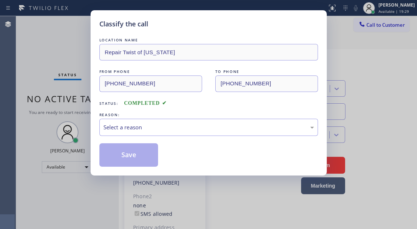
click at [101, 108] on div "LOCATION NAME Repair Twist of New York FROM PHONE (347) 723-8524 TO PHONE (347)…" at bounding box center [208, 101] width 219 height 131
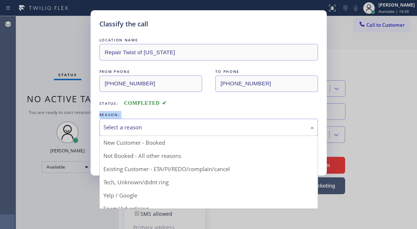
click at [138, 124] on div "Select a reason" at bounding box center [208, 127] width 211 height 8
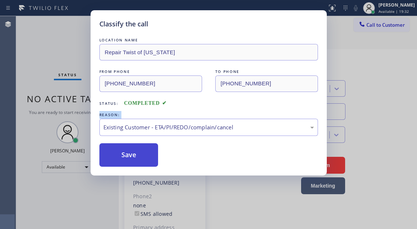
click at [142, 157] on button "Save" at bounding box center [128, 154] width 59 height 23
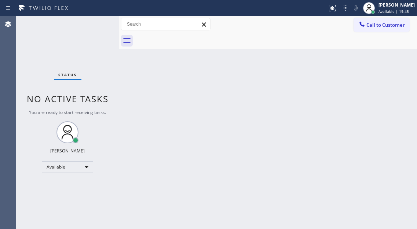
click at [97, 24] on div "Status No active tasks You are ready to start receiving tasks. [PERSON_NAME]" at bounding box center [67, 122] width 103 height 213
click at [401, 122] on div "Back to Dashboard Change Sender ID Customers Technicians Select a contact Outbo…" at bounding box center [268, 122] width 298 height 213
click at [90, 6] on div at bounding box center [163, 8] width 321 height 12
click at [93, 22] on div "Status No active tasks You are ready to start receiving tasks. [PERSON_NAME]" at bounding box center [67, 122] width 103 height 213
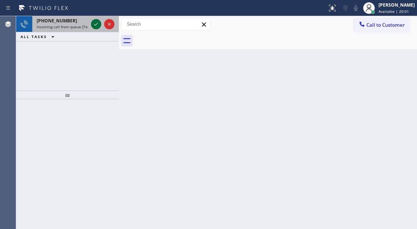
click at [93, 22] on icon at bounding box center [96, 24] width 9 height 9
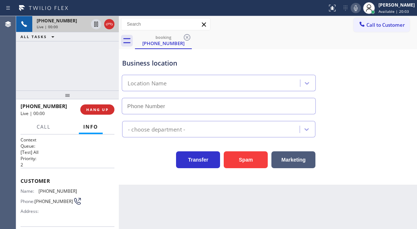
type input "(904) 351-0757"
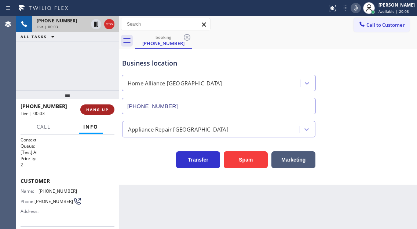
click at [108, 111] on span "HANG UP" at bounding box center [97, 109] width 22 height 5
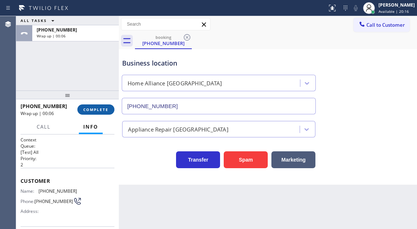
click at [108, 111] on span "COMPLETE" at bounding box center [95, 109] width 25 height 5
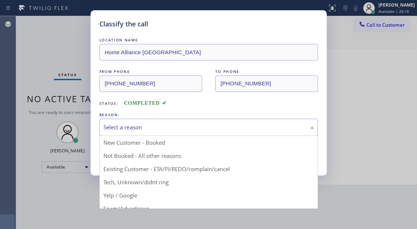
click at [127, 121] on div "Select a reason" at bounding box center [208, 127] width 219 height 17
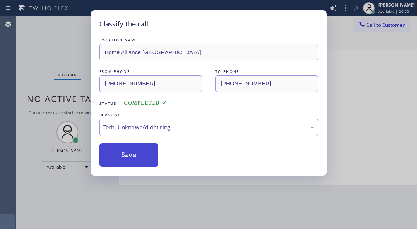
click at [119, 154] on button "Save" at bounding box center [128, 154] width 59 height 23
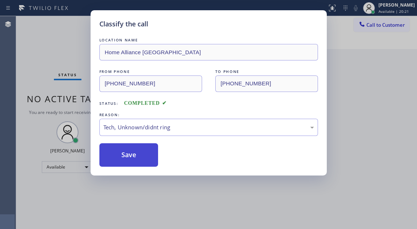
click at [119, 154] on button "Save" at bounding box center [128, 154] width 59 height 23
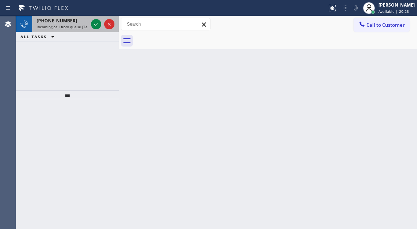
click at [77, 23] on div "+16099388262" at bounding box center [62, 21] width 51 height 6
click at [54, 28] on span "Incoming call from queue [Test] All" at bounding box center [67, 26] width 61 height 5
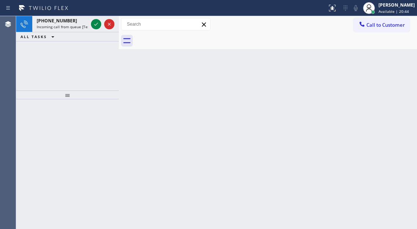
click at [407, 103] on div "Back to Dashboard Change Sender ID Customers Technicians Select a contact Outbo…" at bounding box center [268, 122] width 298 height 213
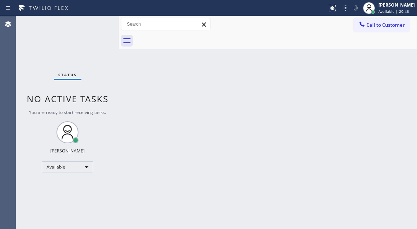
click at [94, 19] on div "Status No active tasks You are ready to start receiving tasks. [PERSON_NAME]" at bounding box center [67, 122] width 103 height 213
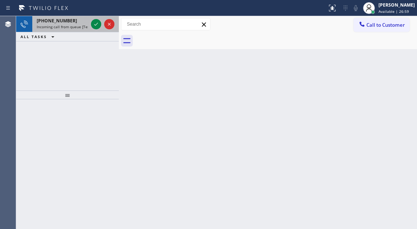
click at [94, 17] on div at bounding box center [103, 24] width 26 height 16
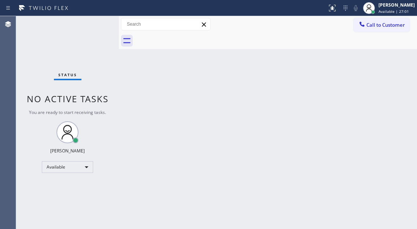
click at [81, 27] on div "Status No active tasks You are ready to start receiving tasks. [PERSON_NAME]" at bounding box center [67, 122] width 103 height 213
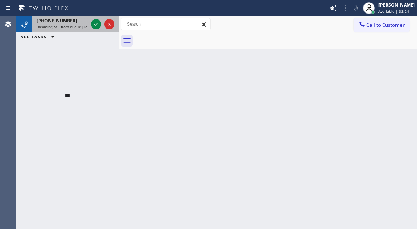
click at [90, 25] on div at bounding box center [103, 24] width 26 height 16
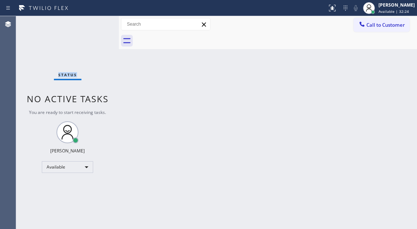
click at [90, 25] on div "Status No active tasks You are ready to start receiving tasks. [PERSON_NAME]" at bounding box center [67, 122] width 103 height 213
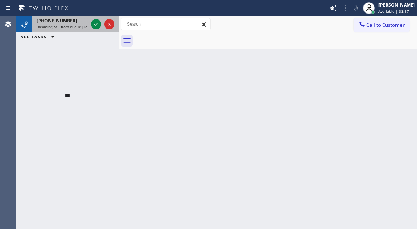
click at [90, 20] on div at bounding box center [103, 24] width 26 height 16
click at [94, 25] on icon at bounding box center [96, 24] width 9 height 9
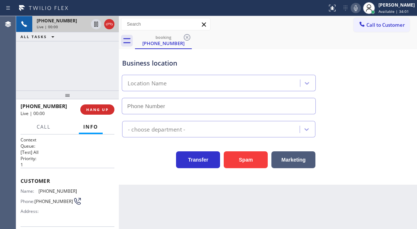
type input "(213) 566-1222"
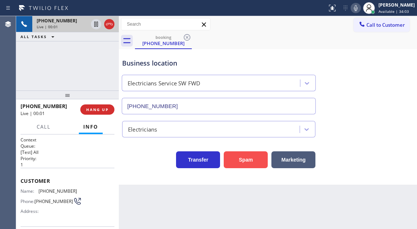
click at [233, 159] on button "Spam" at bounding box center [246, 160] width 44 height 17
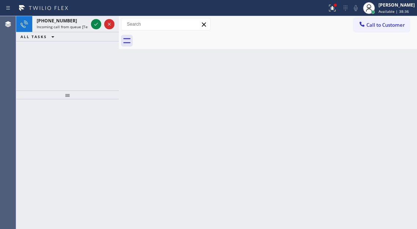
click at [90, 21] on div at bounding box center [103, 24] width 26 height 16
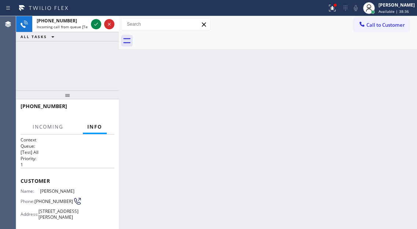
click at [90, 21] on div at bounding box center [103, 24] width 26 height 16
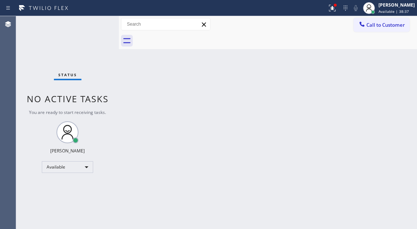
drag, startPoint x: 90, startPoint y: 21, endPoint x: 94, endPoint y: 34, distance: 13.9
click at [94, 34] on div "Status No active tasks You are ready to start receiving tasks. [PERSON_NAME]" at bounding box center [67, 122] width 103 height 213
click at [93, 26] on div "Status No active tasks You are ready to start receiving tasks. [PERSON_NAME]" at bounding box center [67, 122] width 103 height 213
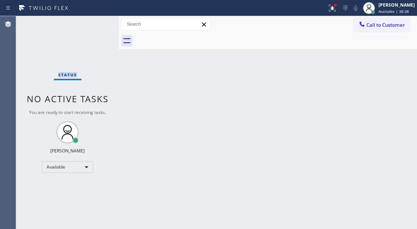
click at [93, 26] on div "Status No active tasks You are ready to start receiving tasks. [PERSON_NAME]" at bounding box center [67, 122] width 103 height 213
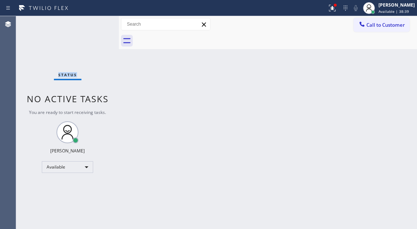
click at [93, 26] on div "Status No active tasks You are ready to start receiving tasks. [PERSON_NAME]" at bounding box center [67, 122] width 103 height 213
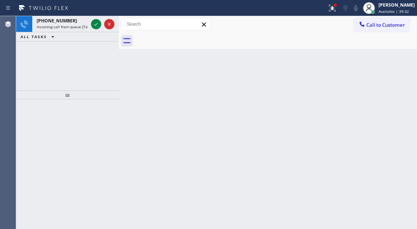
click at [94, 26] on icon at bounding box center [96, 24] width 9 height 9
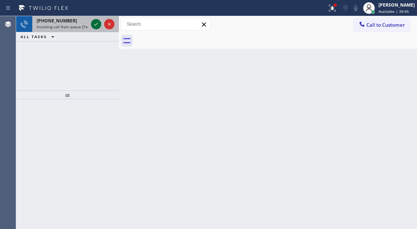
click at [94, 26] on icon at bounding box center [96, 24] width 9 height 9
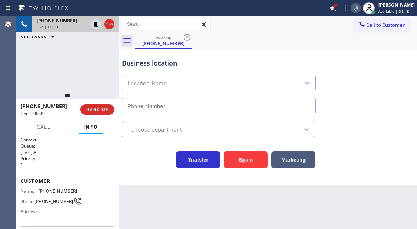
type input "(469) 218-2803"
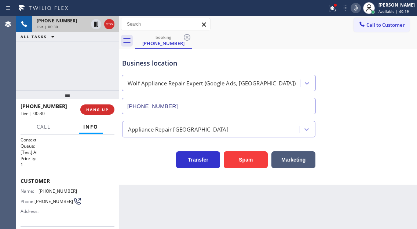
click at [64, 187] on div "Customer Name: (214) 714-8961 Phone: (214) 714-8961 Address:" at bounding box center [68, 197] width 94 height 59
click at [108, 169] on div "Customer Name: (214) 714-8961 Phone: (214) 714-8961 Address:" at bounding box center [68, 197] width 94 height 59
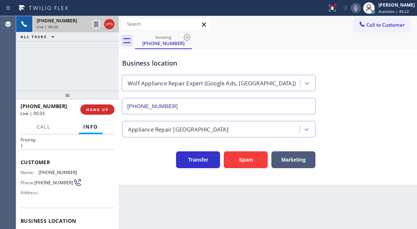
scroll to position [37, 0]
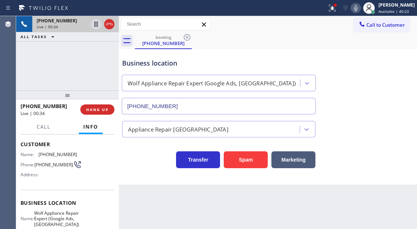
click at [57, 219] on span "Wolf Appliance Repair Expert (Google Ads, Dallas)" at bounding box center [56, 219] width 45 height 17
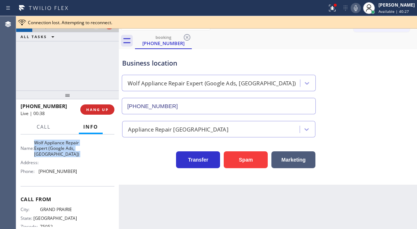
scroll to position [110, 0]
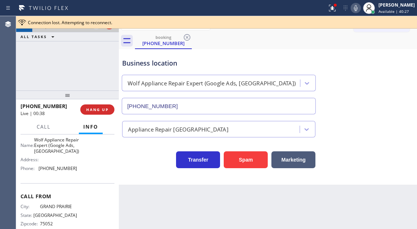
click at [57, 171] on span "(469) 218-2803" at bounding box center [58, 169] width 39 height 6
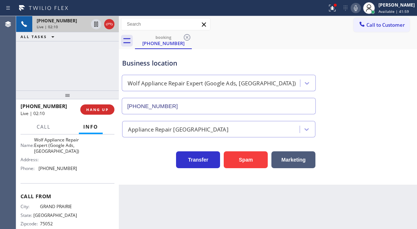
click at [130, 65] on div "Business location" at bounding box center [218, 63] width 193 height 10
click at [91, 55] on div "+12147148961 Live | 02:10 ALL TASKS ALL TASKS ACTIVE TASKS TASKS IN WRAP UP" at bounding box center [67, 53] width 103 height 74
click at [95, 27] on icon at bounding box center [96, 24] width 9 height 9
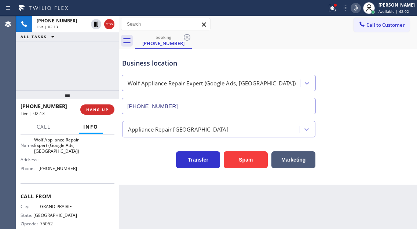
click at [360, 13] on div "Status report Issues detected These issues could affect your workflow. Please c…" at bounding box center [370, 8] width 93 height 16
click at [360, 11] on icon at bounding box center [355, 8] width 9 height 9
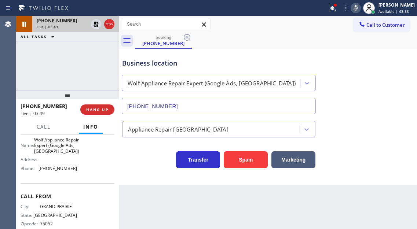
drag, startPoint x: 94, startPoint y: 23, endPoint x: 102, endPoint y: 25, distance: 7.5
click at [94, 23] on icon at bounding box center [96, 24] width 9 height 9
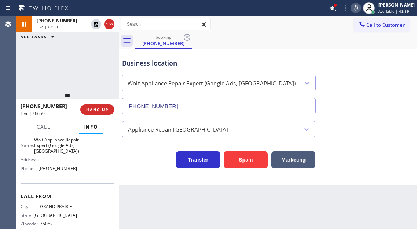
click at [361, 12] on button at bounding box center [356, 8] width 10 height 10
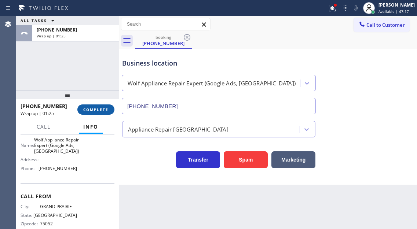
click at [100, 108] on span "COMPLETE" at bounding box center [95, 109] width 25 height 5
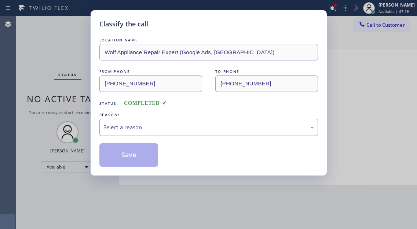
click at [141, 123] on div "Select a reason" at bounding box center [208, 127] width 211 height 8
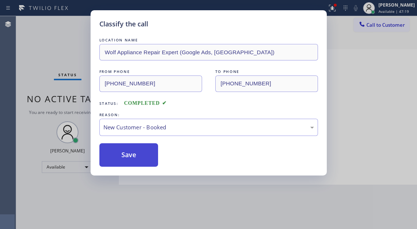
click at [139, 149] on button "Save" at bounding box center [128, 154] width 59 height 23
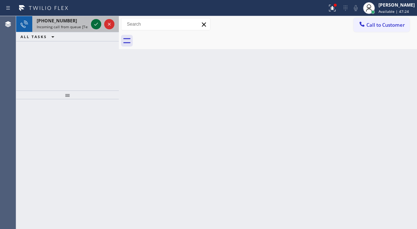
click at [98, 21] on icon at bounding box center [96, 24] width 9 height 9
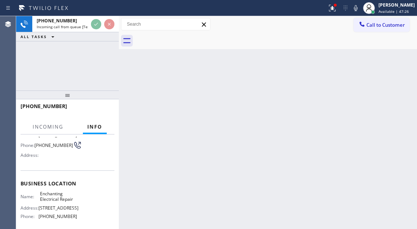
scroll to position [73, 0]
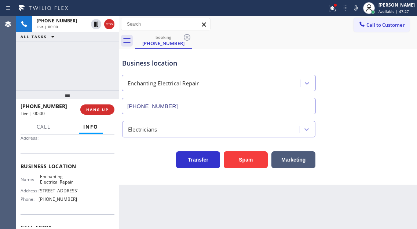
type input "(469) 887-4429"
click at [96, 105] on button "HANG UP" at bounding box center [97, 110] width 34 height 10
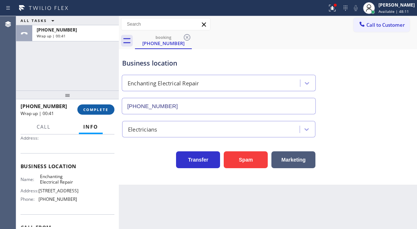
click at [92, 108] on span "COMPLETE" at bounding box center [95, 109] width 25 height 5
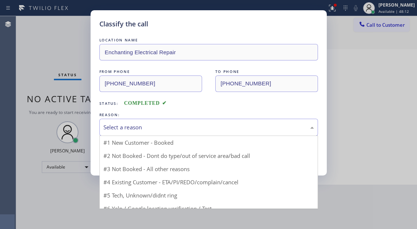
click at [169, 125] on div "Select a reason" at bounding box center [208, 127] width 211 height 8
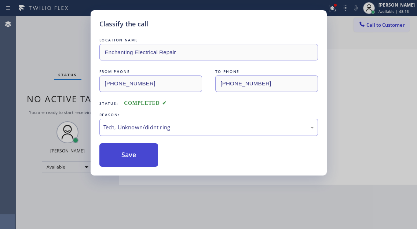
click at [141, 152] on button "Save" at bounding box center [128, 154] width 59 height 23
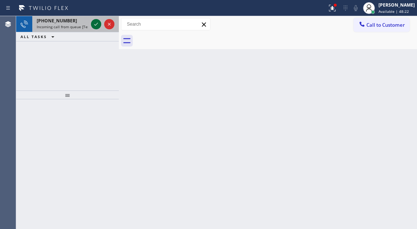
click at [96, 26] on icon at bounding box center [96, 24] width 9 height 9
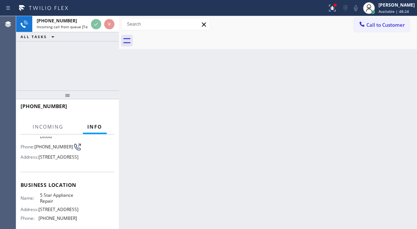
scroll to position [73, 0]
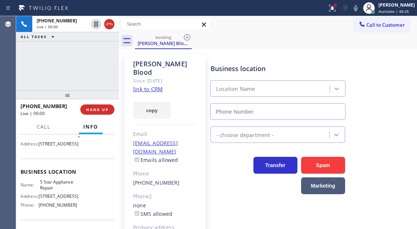
click at [54, 191] on span "5 Star Appliance Repair" at bounding box center [58, 184] width 37 height 11
type input "(855) 731-4952"
click at [54, 191] on span "5 Star Appliance Repair" at bounding box center [58, 184] width 37 height 11
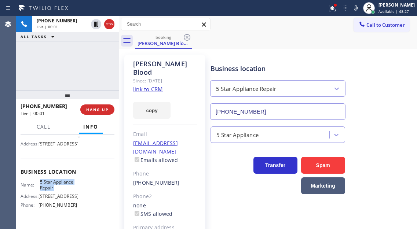
click at [143, 88] on link "link to CRM" at bounding box center [148, 88] width 30 height 7
click at [90, 57] on div "+15713159249 Live | 00:51 ALL TASKS ALL TASKS ACTIVE TASKS TASKS IN WRAP UP" at bounding box center [67, 53] width 103 height 74
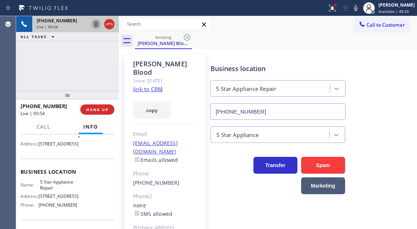
click at [96, 25] on icon at bounding box center [96, 24] width 4 height 5
click at [87, 51] on div "+15713159249 Live | 02:55 ALL TASKS ALL TASKS ACTIVE TASKS TASKS IN WRAP UP" at bounding box center [67, 53] width 103 height 74
click at [94, 28] on icon at bounding box center [96, 24] width 9 height 9
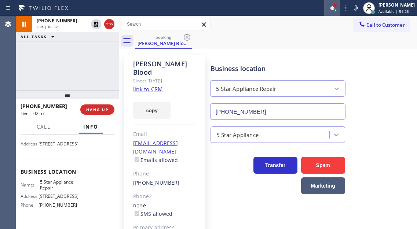
click at [337, 11] on icon at bounding box center [332, 8] width 9 height 9
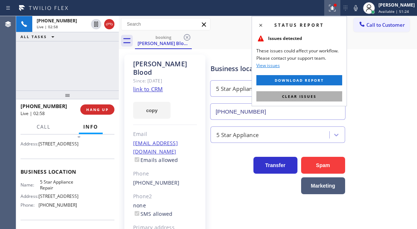
click at [322, 99] on button "Clear issues" at bounding box center [299, 96] width 86 height 10
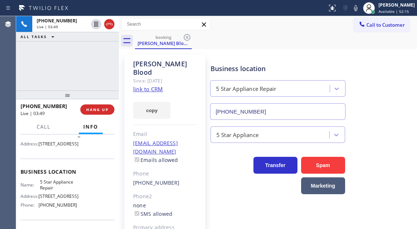
click at [400, 70] on div "Business location 5 Star Appliance Repair (855) 731-4952" at bounding box center [312, 87] width 206 height 66
click at [82, 69] on div "+15713159249 Live | 04:33 ALL TASKS ALL TASKS ACTIVE TASKS TASKS IN WRAP UP" at bounding box center [67, 53] width 103 height 74
click at [101, 110] on span "HANG UP" at bounding box center [97, 109] width 22 height 5
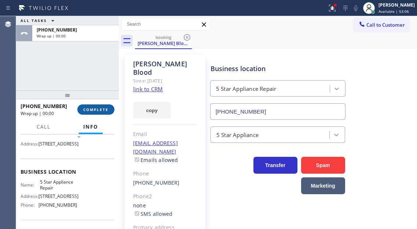
click at [101, 110] on span "COMPLETE" at bounding box center [95, 109] width 25 height 5
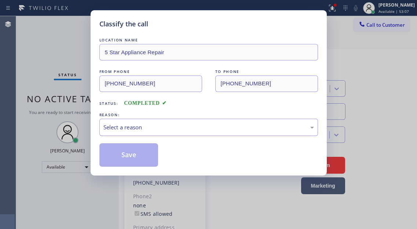
click at [158, 125] on div "Select a reason" at bounding box center [208, 127] width 211 height 8
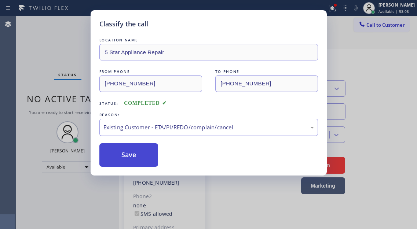
click at [142, 153] on button "Save" at bounding box center [128, 154] width 59 height 23
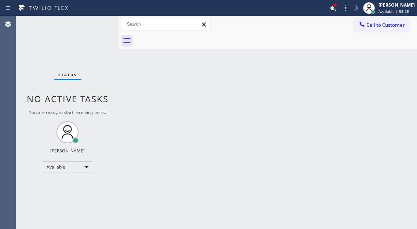
click at [405, 90] on div "Back to Dashboard Change Sender ID Customers Technicians Select a contact Outbo…" at bounding box center [268, 122] width 298 height 213
drag, startPoint x: 387, startPoint y: 74, endPoint x: 319, endPoint y: 51, distance: 72.2
click at [387, 74] on div "Back to Dashboard Change Sender ID Customers Technicians Select a contact Outbo…" at bounding box center [268, 122] width 298 height 213
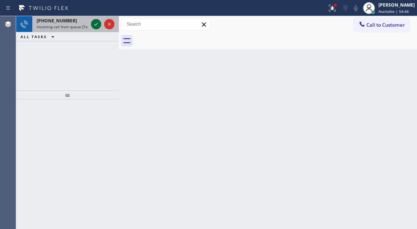
click at [94, 25] on icon at bounding box center [96, 24] width 9 height 9
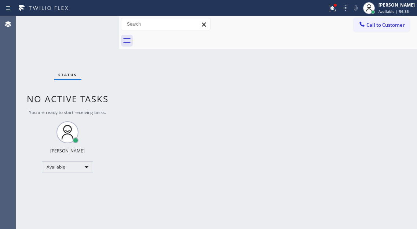
click at [97, 22] on div "Status No active tasks You are ready to start receiving tasks. [PERSON_NAME]" at bounding box center [67, 122] width 103 height 213
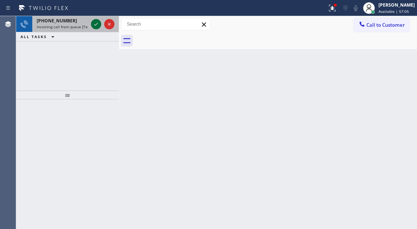
click at [97, 22] on icon at bounding box center [96, 24] width 9 height 9
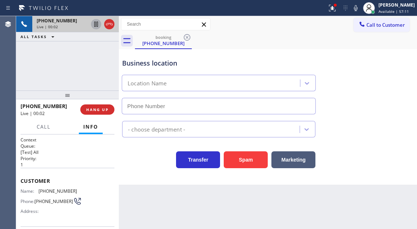
type input "(310) 870-3041"
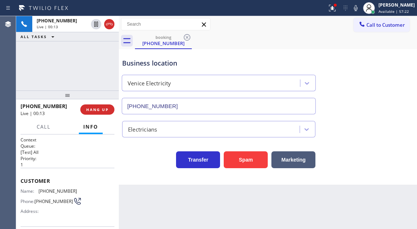
click at [56, 187] on div "Customer Name: (323) 854-5588 Phone: (323) 854-5588 Address:" at bounding box center [68, 197] width 94 height 59
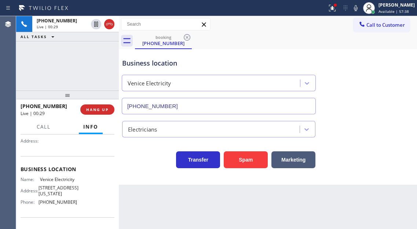
scroll to position [73, 0]
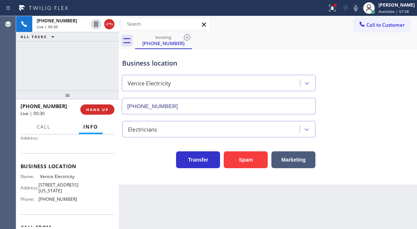
click at [57, 179] on span "Venice Electricity" at bounding box center [58, 177] width 37 height 6
click at [56, 204] on div "Name: Venice Electricity Address: 330 W Washington Blvd # 312 Phone: (310) 870-…" at bounding box center [49, 190] width 57 height 32
click at [56, 202] on span "(310) 870-3041" at bounding box center [58, 200] width 39 height 6
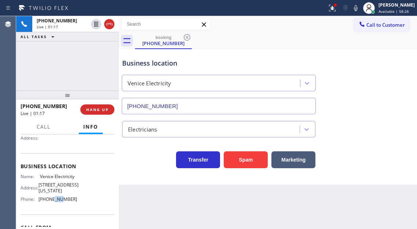
click at [56, 202] on span "(310) 870-3041" at bounding box center [58, 200] width 39 height 6
click at [141, 63] on div "Business location" at bounding box center [218, 63] width 193 height 10
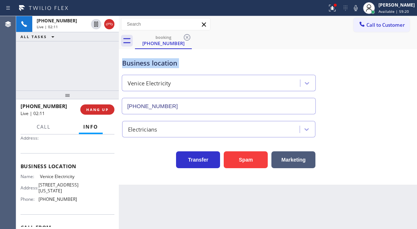
click at [141, 63] on div "Business location" at bounding box center [218, 63] width 193 height 10
click at [97, 61] on div "+13238545588 Live | 02:12 ALL TASKS ALL TASKS ACTIVE TASKS TASKS IN WRAP UP" at bounding box center [67, 53] width 103 height 74
click at [132, 64] on div "Business location" at bounding box center [218, 63] width 193 height 10
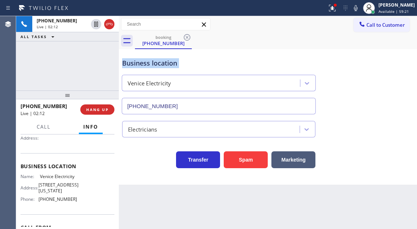
click at [132, 64] on div "Business location" at bounding box center [218, 63] width 193 height 10
drag, startPoint x: 102, startPoint y: 62, endPoint x: 94, endPoint y: 43, distance: 21.1
click at [102, 62] on div "+13238545588 Live | 02:13 ALL TASKS ALL TASKS ACTIVE TASKS TASKS IN WRAP UP" at bounding box center [67, 53] width 103 height 74
click at [233, 65] on div "Business location" at bounding box center [218, 63] width 193 height 10
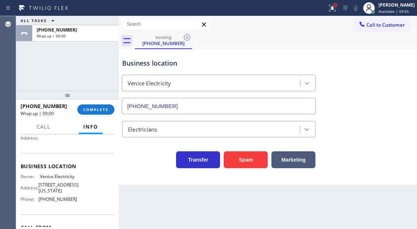
click at [338, 5] on div at bounding box center [335, 5] width 4 height 4
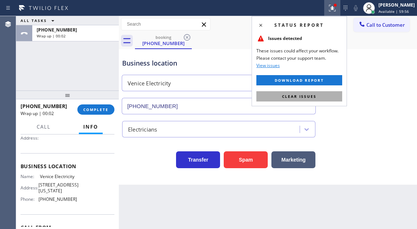
click at [313, 94] on span "Clear issues" at bounding box center [299, 96] width 34 height 5
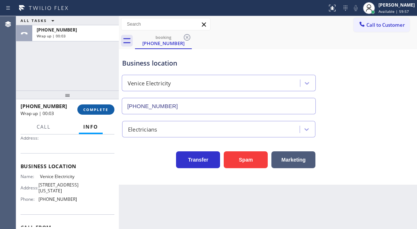
click at [101, 109] on span "COMPLETE" at bounding box center [95, 109] width 25 height 5
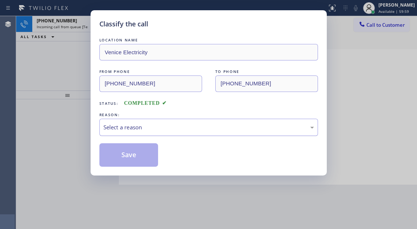
click at [146, 123] on div "Select a reason" at bounding box center [208, 127] width 219 height 17
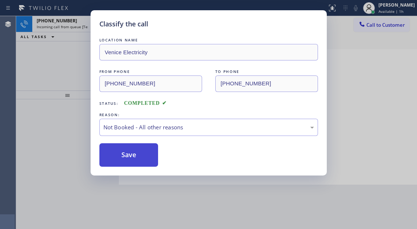
click at [141, 154] on button "Save" at bounding box center [128, 154] width 59 height 23
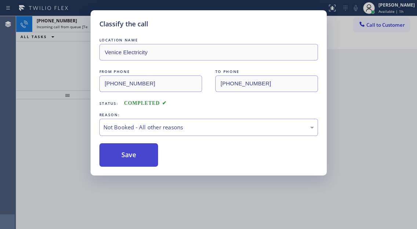
click at [141, 154] on button "Save" at bounding box center [128, 154] width 59 height 23
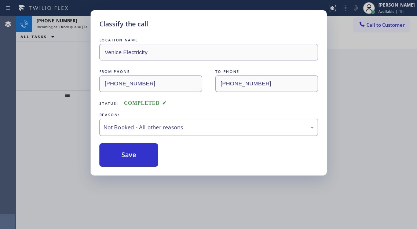
click at [65, 70] on div "Classify the call LOCATION NAME Venice Electricity FROM PHONE (323) 854-5588 TO…" at bounding box center [208, 114] width 417 height 229
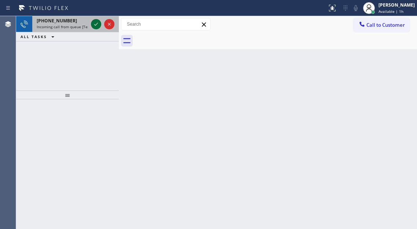
click at [96, 23] on icon at bounding box center [96, 24] width 9 height 9
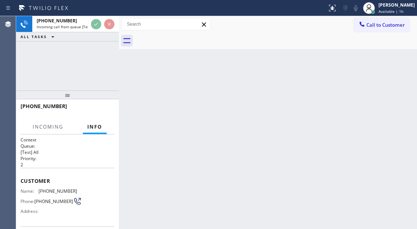
click at [49, 191] on span "(669) 271-3714" at bounding box center [58, 192] width 39 height 6
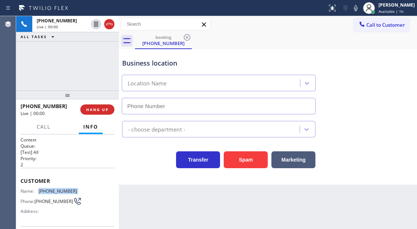
type input "(669) 341-1546"
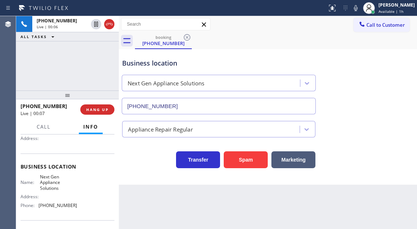
scroll to position [73, 0]
click at [54, 185] on span "Next Gen Appliance Solutions" at bounding box center [58, 182] width 37 height 17
click at [57, 208] on span "(669) 341-1546" at bounding box center [58, 206] width 39 height 6
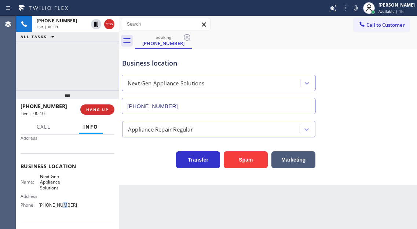
click at [57, 208] on span "(669) 341-1546" at bounding box center [58, 206] width 39 height 6
click at [281, 159] on button "Marketing" at bounding box center [294, 160] width 44 height 17
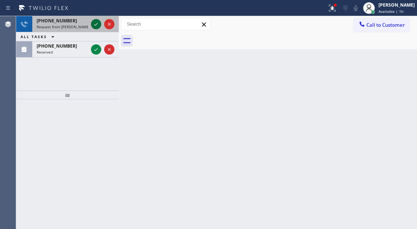
click at [93, 24] on icon at bounding box center [96, 24] width 9 height 9
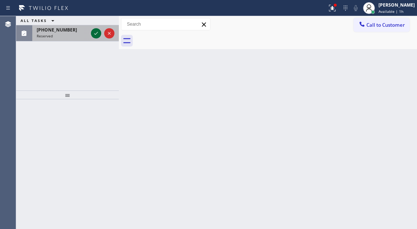
click at [94, 32] on icon at bounding box center [96, 33] width 9 height 9
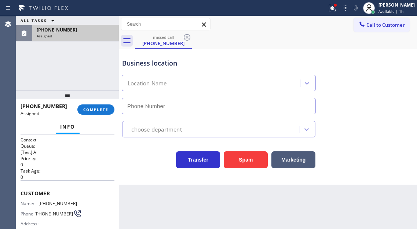
type input "(708) 316-0675"
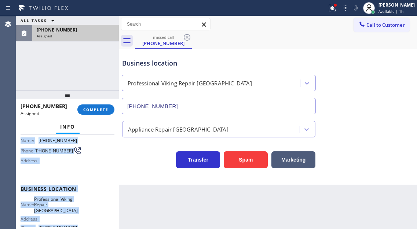
scroll to position [131, 0]
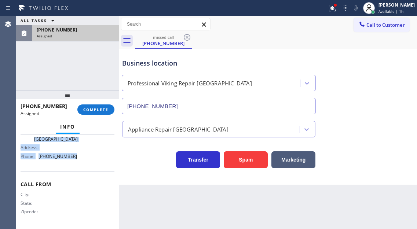
drag, startPoint x: 18, startPoint y: 187, endPoint x: 77, endPoint y: 167, distance: 62.4
click at [77, 167] on div "Context Queue: [Test] All Priority: 0 Task Age: Customer Name: (708) 905-6009 P…" at bounding box center [67, 182] width 103 height 95
click at [102, 107] on span "COMPLETE" at bounding box center [95, 109] width 25 height 5
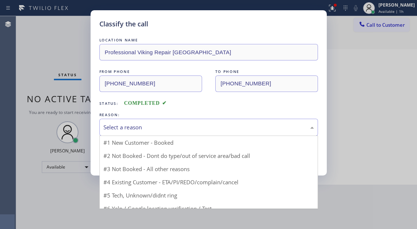
click at [154, 128] on div "Select a reason" at bounding box center [208, 127] width 211 height 8
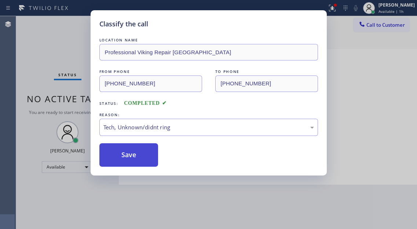
click at [141, 155] on button "Save" at bounding box center [128, 154] width 59 height 23
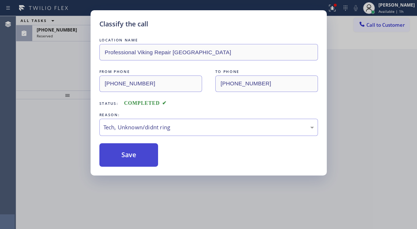
click at [143, 162] on button "Save" at bounding box center [128, 154] width 59 height 23
click at [143, 162] on div "Back to Dashboard Change Sender ID Customers Technicians Select a contact Outbo…" at bounding box center [268, 122] width 298 height 213
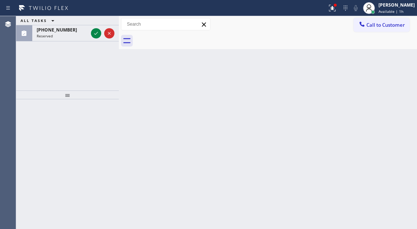
click at [143, 162] on div "Back to Dashboard Change Sender ID Customers Technicians Select a contact Outbo…" at bounding box center [268, 122] width 298 height 213
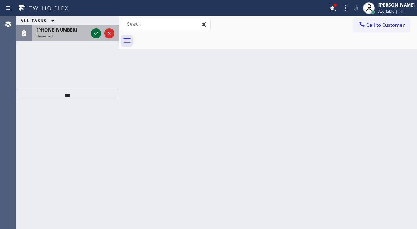
click at [91, 37] on div at bounding box center [96, 33] width 10 height 9
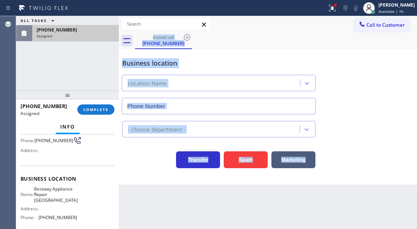
type input "(602) 975-4672"
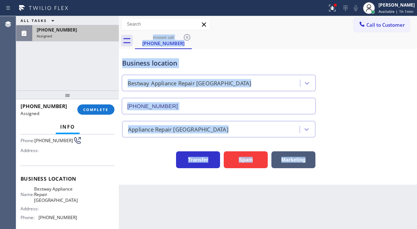
click at [398, 101] on div "Business location Bestway Appliance Repair Phoenix (602) 975-4672" at bounding box center [268, 81] width 295 height 66
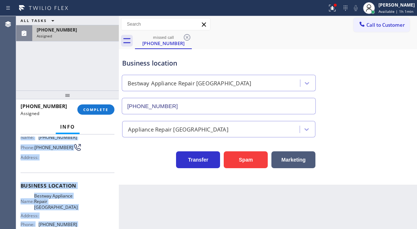
scroll to position [131, 0]
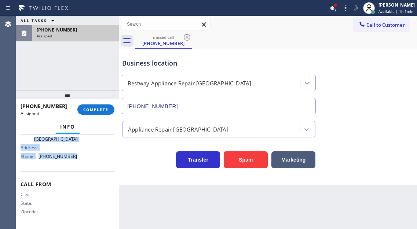
drag, startPoint x: 19, startPoint y: 184, endPoint x: 78, endPoint y: 158, distance: 64.1
click at [78, 158] on div "Context Queue: [Test] All Priority: 0 Task Age: Customer Name: (602) 762-1166 P…" at bounding box center [67, 182] width 103 height 95
click at [106, 108] on span "COMPLETE" at bounding box center [95, 109] width 25 height 5
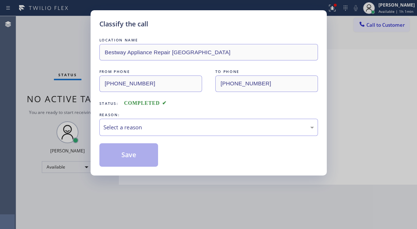
click at [181, 132] on div "Select a reason" at bounding box center [208, 127] width 219 height 17
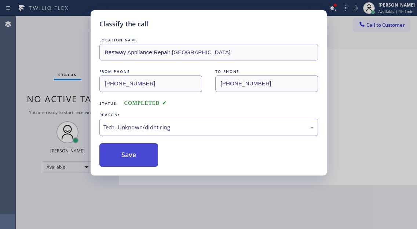
click at [143, 160] on button "Save" at bounding box center [128, 154] width 59 height 23
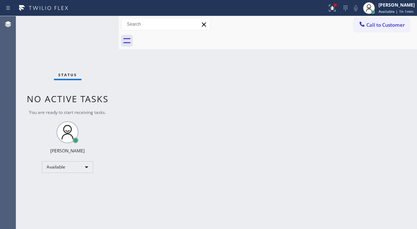
click at [389, 69] on div "Back to Dashboard Change Sender ID Customers Technicians Select a contact Outbo…" at bounding box center [268, 122] width 298 height 213
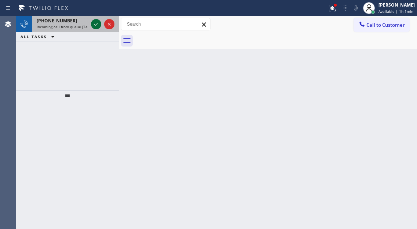
click at [94, 25] on icon at bounding box center [96, 24] width 9 height 9
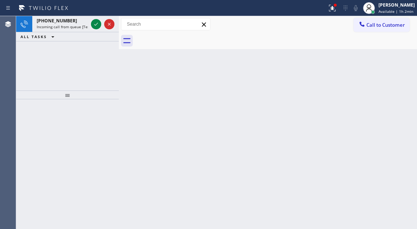
drag, startPoint x: 396, startPoint y: 134, endPoint x: 386, endPoint y: 126, distance: 12.8
click at [396, 134] on div "Back to Dashboard Change Sender ID Customers Technicians Select a contact Outbo…" at bounding box center [268, 122] width 298 height 213
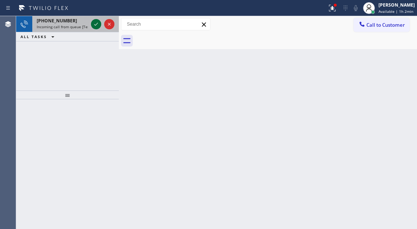
click at [94, 23] on icon at bounding box center [96, 24] width 9 height 9
click at [96, 26] on icon at bounding box center [96, 24] width 9 height 9
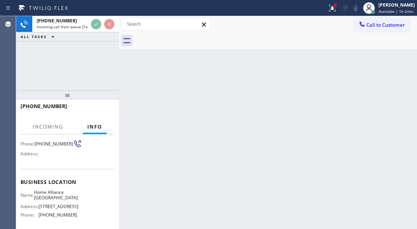
scroll to position [73, 0]
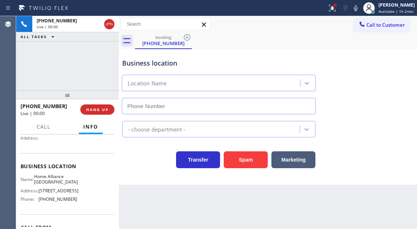
type input "(312) 241-1219"
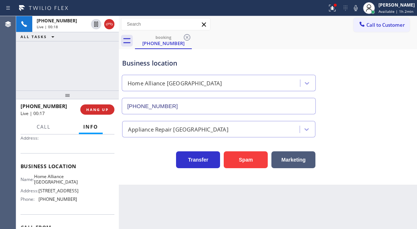
click at [387, 114] on div "Appliance Repair High End" at bounding box center [268, 125] width 295 height 23
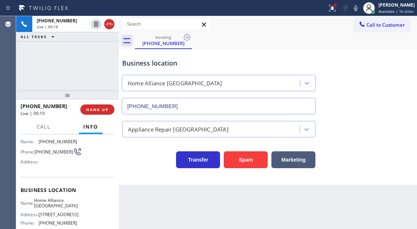
scroll to position [37, 0]
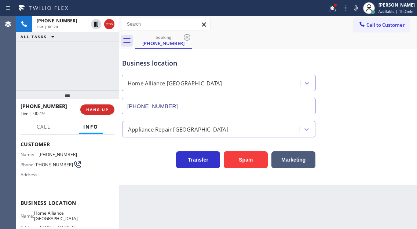
click at [52, 167] on span "(773) 255-0957" at bounding box center [53, 165] width 39 height 6
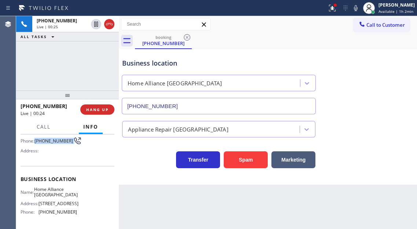
scroll to position [73, 0]
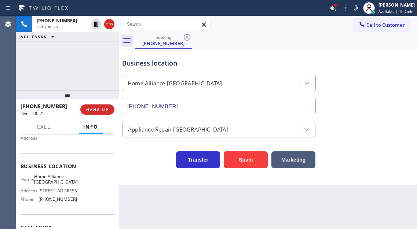
click at [61, 178] on span "Home Alliance Chicago" at bounding box center [56, 179] width 44 height 11
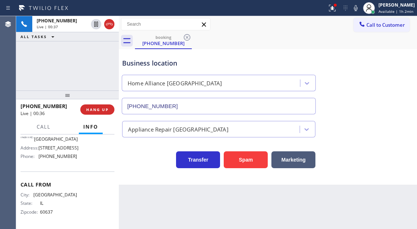
click at [53, 193] on span "CHICAGO" at bounding box center [55, 195] width 44 height 6
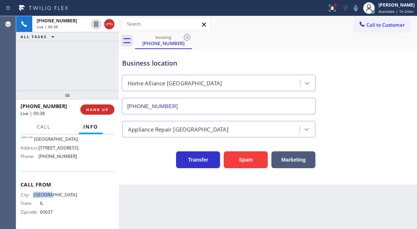
click at [53, 193] on span "CHICAGO" at bounding box center [55, 195] width 44 height 6
click at [89, 60] on div "+17732550957 Live | 00:55 ALL TASKS ALL TASKS ACTIVE TASKS TASKS IN WRAP UP" at bounding box center [67, 53] width 103 height 74
click at [135, 62] on div "Business location" at bounding box center [218, 63] width 193 height 10
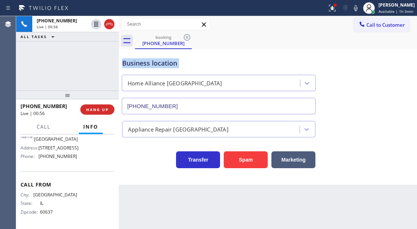
click at [135, 62] on div "Business location" at bounding box center [218, 63] width 193 height 10
click at [62, 158] on span "(312) 241-1219" at bounding box center [58, 157] width 39 height 6
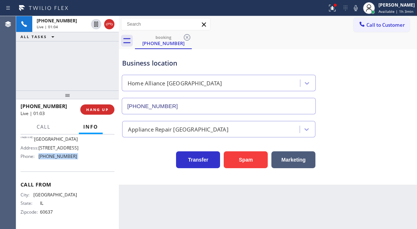
click at [62, 158] on span "(312) 241-1219" at bounding box center [58, 157] width 39 height 6
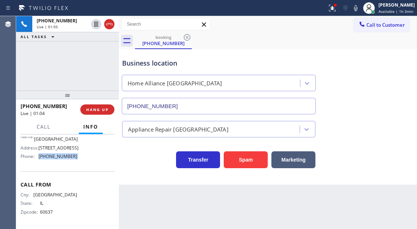
click at [62, 158] on span "(312) 241-1219" at bounding box center [58, 157] width 39 height 6
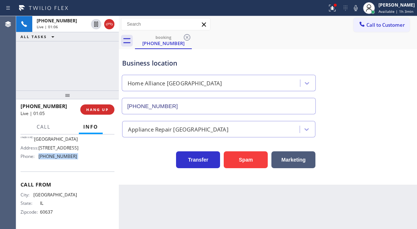
click at [62, 158] on span "(312) 241-1219" at bounding box center [58, 157] width 39 height 6
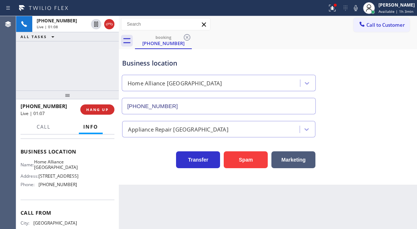
click at [55, 171] on span "Home Alliance Chicago" at bounding box center [56, 164] width 44 height 11
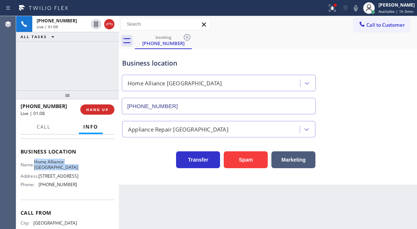
click at [55, 171] on span "Home Alliance Chicago" at bounding box center [56, 164] width 44 height 11
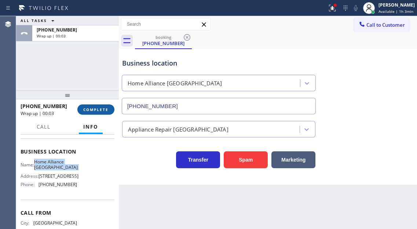
click at [102, 111] on span "COMPLETE" at bounding box center [95, 109] width 25 height 5
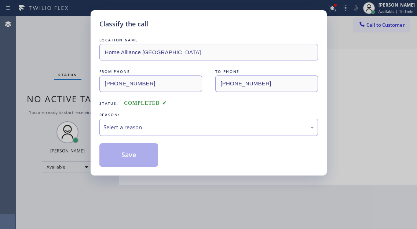
click at [153, 125] on div "Select a reason" at bounding box center [208, 127] width 211 height 8
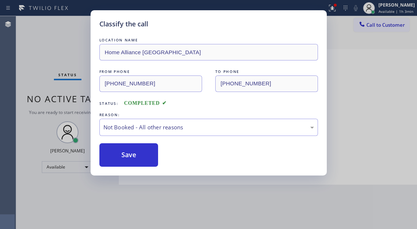
click at [153, 157] on button "Save" at bounding box center [128, 154] width 59 height 23
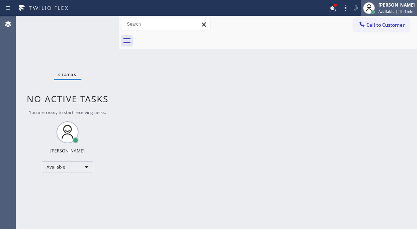
click at [369, 5] on icon at bounding box center [369, 8] width 9 height 9
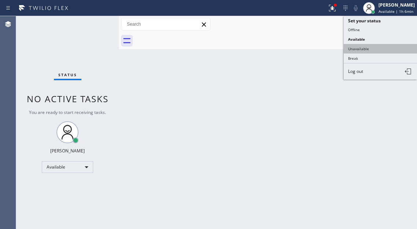
click at [367, 50] on button "Unavailable" at bounding box center [380, 49] width 73 height 10
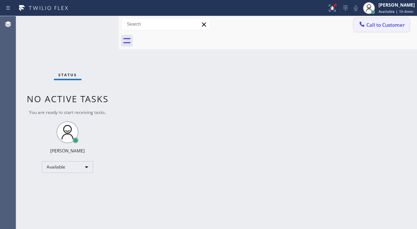
click at [380, 25] on span "Call to Customer" at bounding box center [386, 25] width 39 height 7
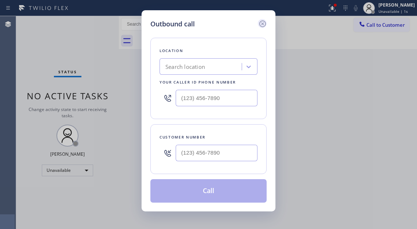
click at [263, 26] on icon at bounding box center [262, 23] width 9 height 9
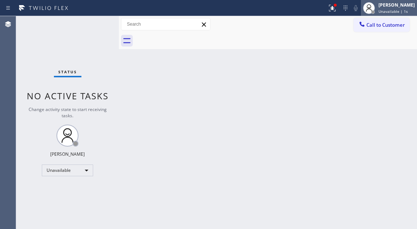
click at [391, 6] on div "[PERSON_NAME]" at bounding box center [397, 5] width 36 height 6
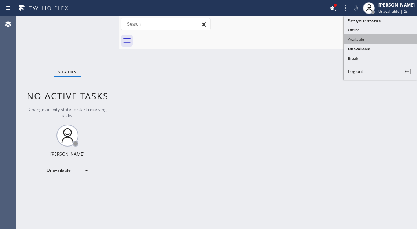
click at [377, 40] on button "Available" at bounding box center [380, 39] width 73 height 10
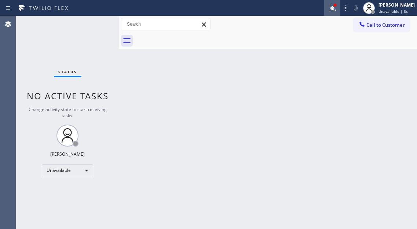
click at [337, 10] on icon at bounding box center [332, 8] width 9 height 9
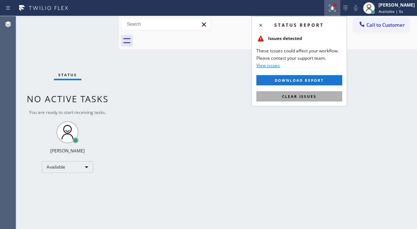
click at [307, 100] on button "Clear issues" at bounding box center [299, 96] width 86 height 10
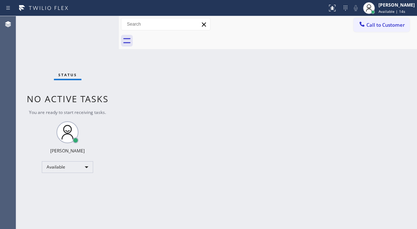
drag, startPoint x: 391, startPoint y: 66, endPoint x: 257, endPoint y: 14, distance: 143.2
click at [391, 66] on div "Back to Dashboard Change Sender ID Customers Technicians Select a contact Outbo…" at bounding box center [268, 122] width 298 height 213
click at [102, 26] on div "Status No active tasks You are ready to start receiving tasks. [PERSON_NAME]" at bounding box center [67, 122] width 103 height 213
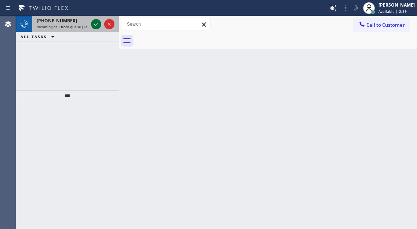
click at [99, 24] on icon at bounding box center [96, 24] width 9 height 9
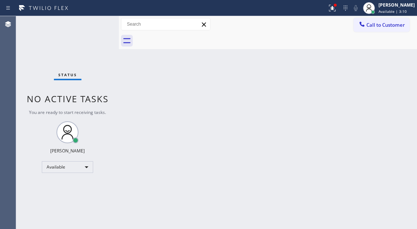
click at [99, 24] on div "Status No active tasks You are ready to start receiving tasks. [PERSON_NAME]" at bounding box center [67, 122] width 103 height 213
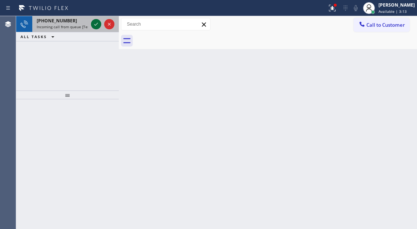
click at [97, 23] on icon at bounding box center [96, 24] width 9 height 9
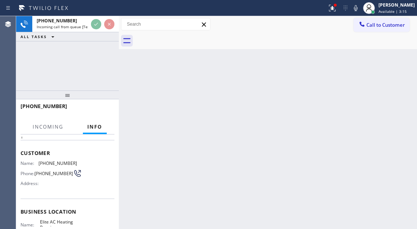
scroll to position [73, 0]
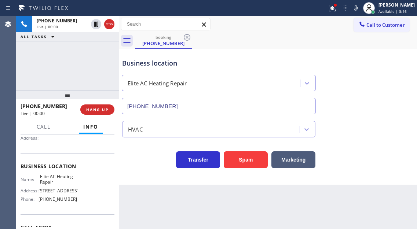
type input "(305) 239-8487"
click at [57, 183] on span "Elite AC Heating Repair" at bounding box center [58, 179] width 37 height 11
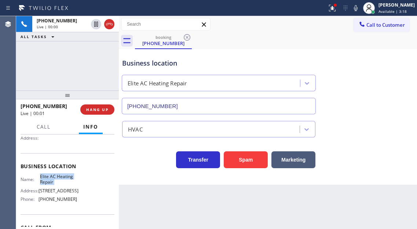
click at [57, 183] on span "Elite AC Heating Repair" at bounding box center [58, 179] width 37 height 11
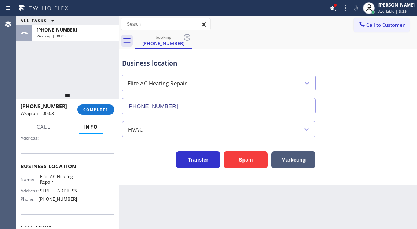
click at [386, 81] on div "Business location Elite AC Heating Repair (305) 239-8487" at bounding box center [268, 81] width 295 height 66
click at [107, 110] on span "COMPLETE" at bounding box center [95, 109] width 25 height 5
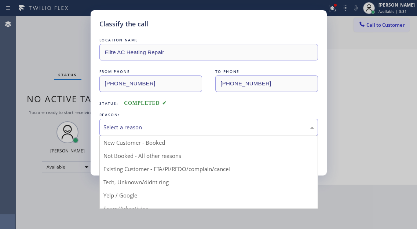
click at [180, 130] on div "Select a reason" at bounding box center [208, 127] width 211 height 8
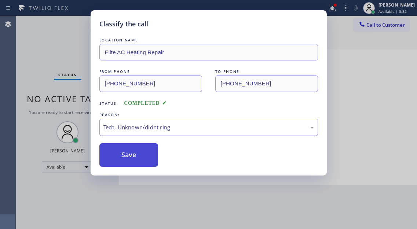
click at [143, 160] on button "Save" at bounding box center [128, 154] width 59 height 23
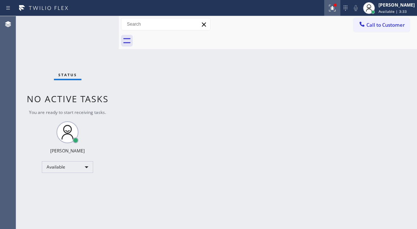
click at [334, 8] on icon at bounding box center [331, 7] width 4 height 5
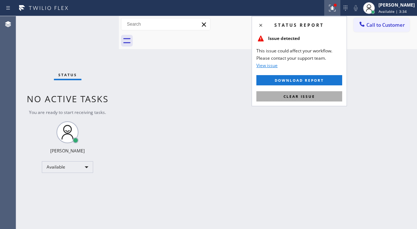
click at [323, 94] on button "Clear issue" at bounding box center [299, 96] width 86 height 10
